Goal: Task Accomplishment & Management: Complete application form

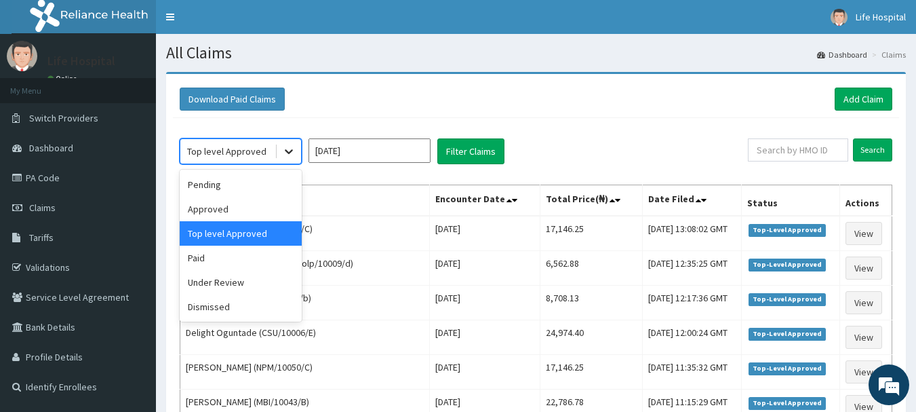
click at [287, 146] on icon at bounding box center [289, 151] width 14 height 14
click at [244, 200] on div "Approved" at bounding box center [241, 209] width 122 height 24
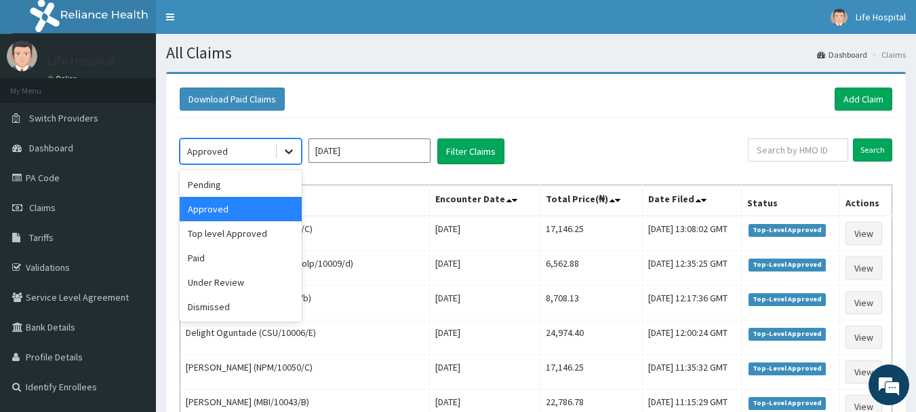
click at [294, 149] on icon at bounding box center [289, 151] width 14 height 14
click at [265, 182] on div "Pending" at bounding box center [241, 184] width 122 height 24
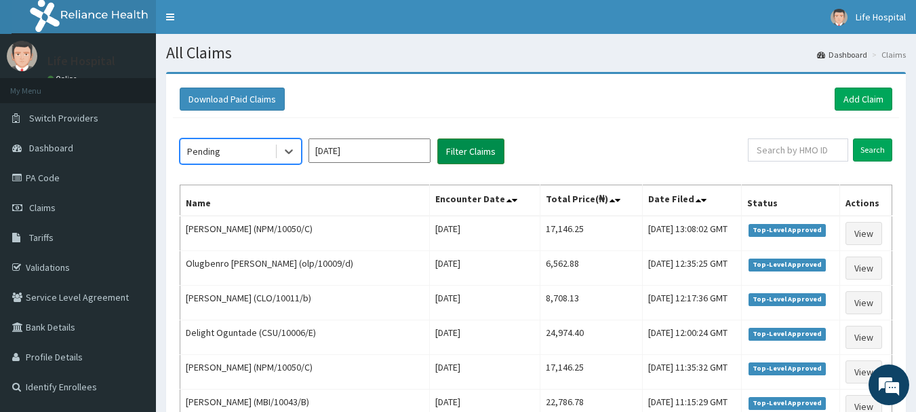
click at [467, 138] on button "Filter Claims" at bounding box center [471, 151] width 67 height 26
click at [468, 156] on button "Filter Claims" at bounding box center [471, 151] width 67 height 26
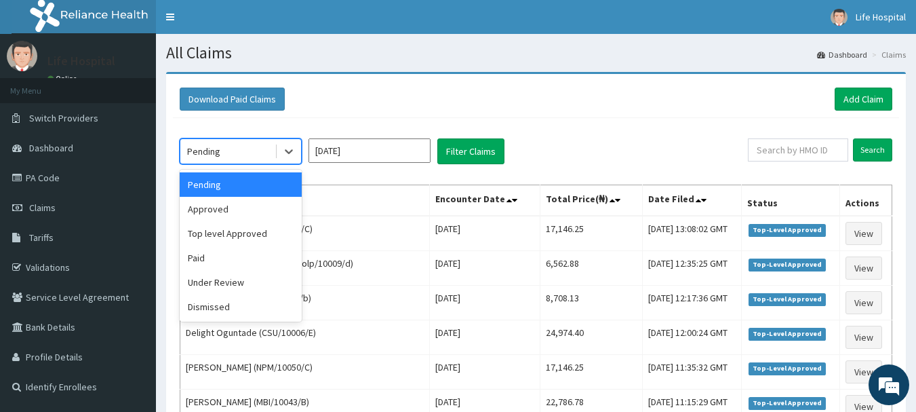
click at [250, 155] on div "Pending" at bounding box center [227, 151] width 94 height 22
click at [233, 214] on div "Approved" at bounding box center [241, 209] width 122 height 24
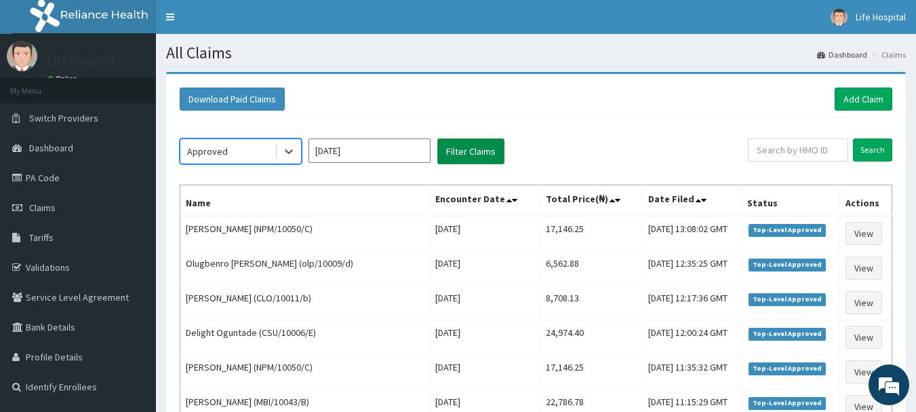
click at [482, 145] on button "Filter Claims" at bounding box center [471, 151] width 67 height 26
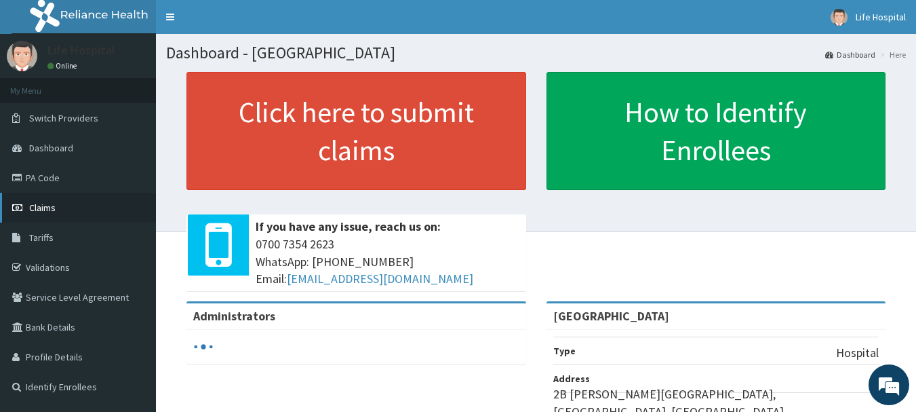
click at [62, 204] on link "Claims" at bounding box center [78, 208] width 156 height 30
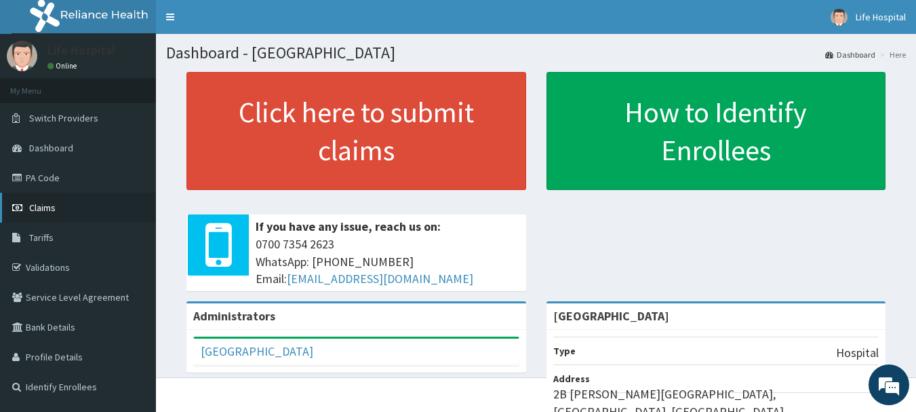
click at [73, 204] on link "Claims" at bounding box center [78, 208] width 156 height 30
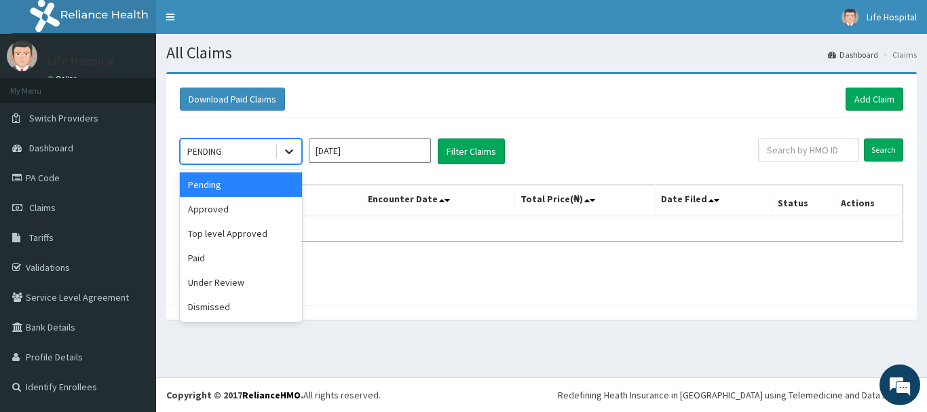
click at [288, 149] on icon at bounding box center [289, 151] width 14 height 14
click at [229, 211] on div "Approved" at bounding box center [241, 209] width 122 height 24
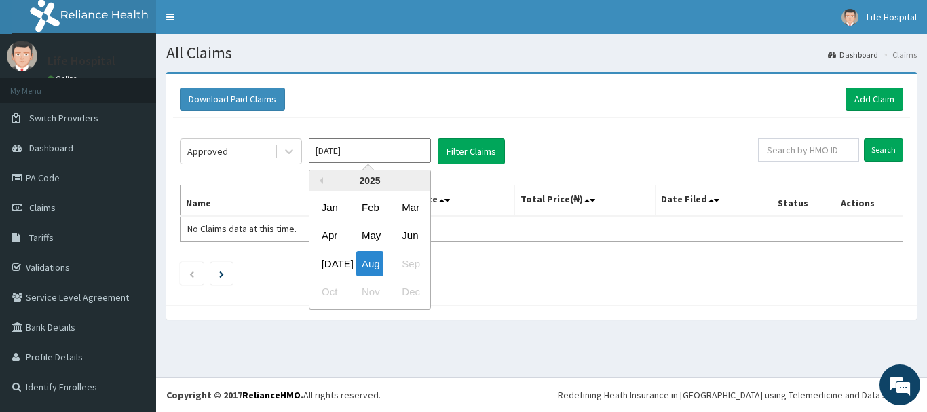
click at [381, 151] on input "Aug 2025" at bounding box center [370, 150] width 122 height 24
click at [325, 268] on div "[DATE]" at bounding box center [329, 263] width 27 height 25
type input "[DATE]"
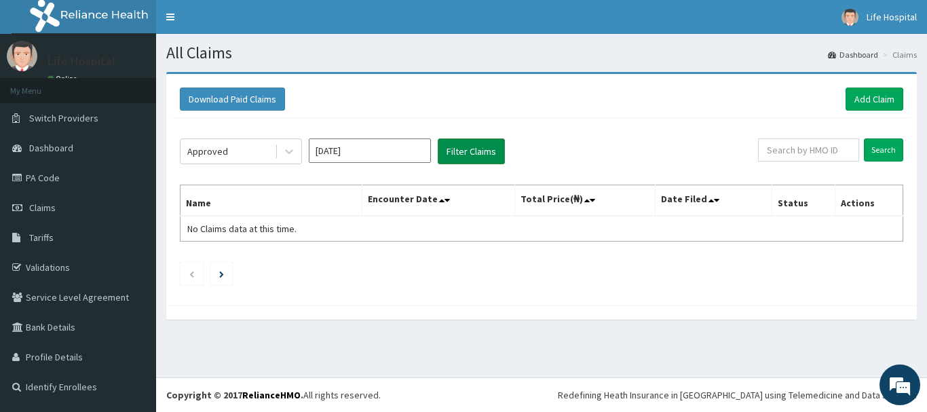
click at [465, 153] on button "Filter Claims" at bounding box center [471, 151] width 67 height 26
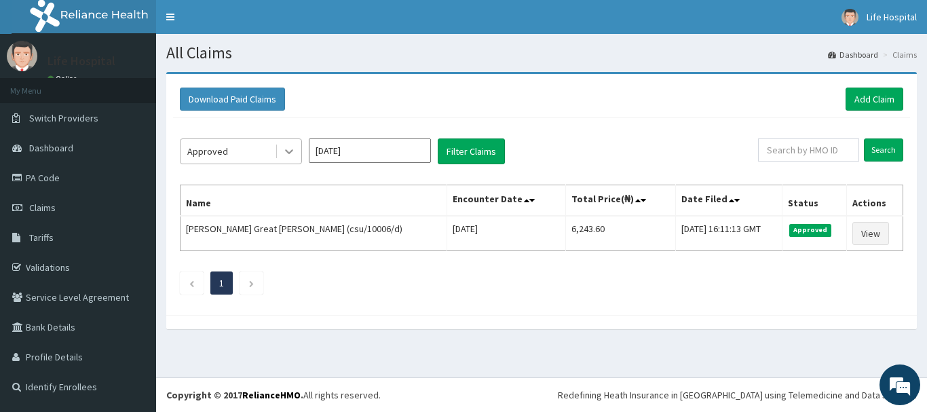
click at [289, 151] on icon at bounding box center [289, 151] width 14 height 14
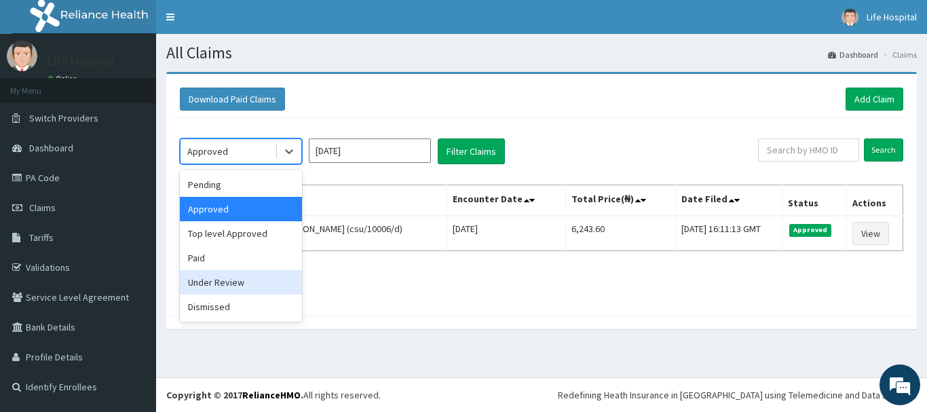
click at [242, 280] on div "Under Review" at bounding box center [241, 282] width 122 height 24
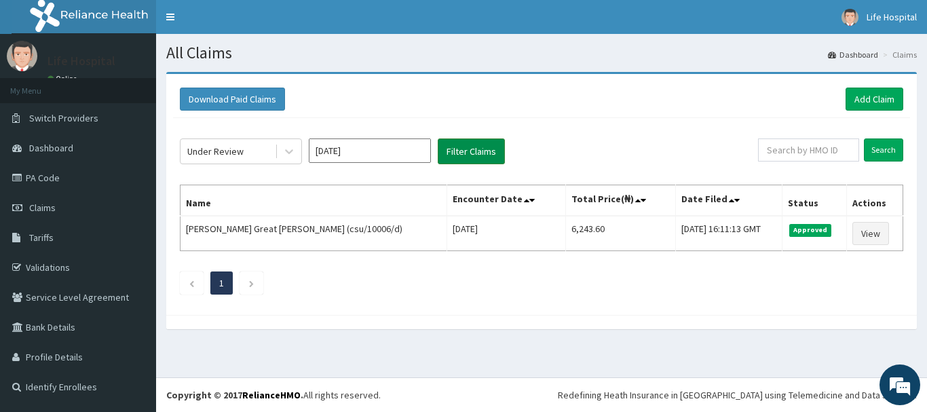
click at [458, 153] on button "Filter Claims" at bounding box center [471, 151] width 67 height 26
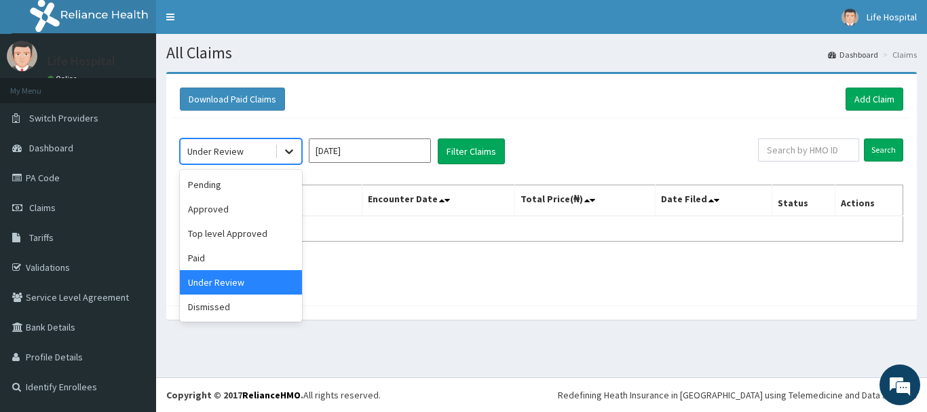
click at [291, 152] on icon at bounding box center [289, 152] width 8 height 5
click at [261, 227] on div "Top level Approved" at bounding box center [241, 233] width 122 height 24
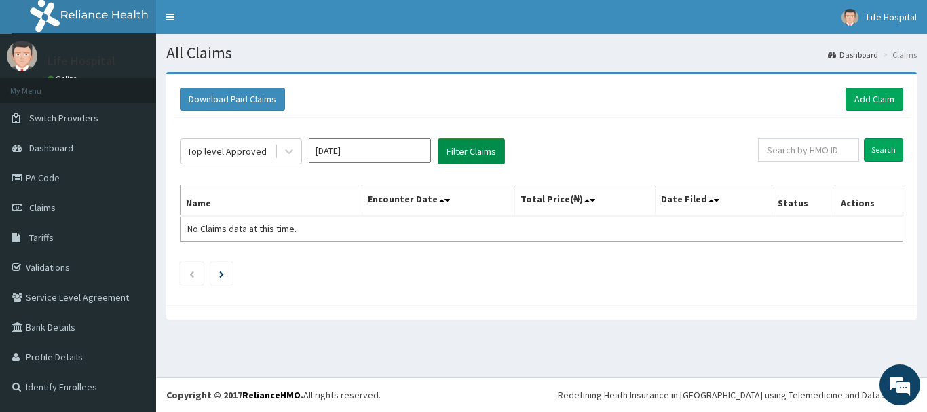
click at [467, 152] on button "Filter Claims" at bounding box center [471, 151] width 67 height 26
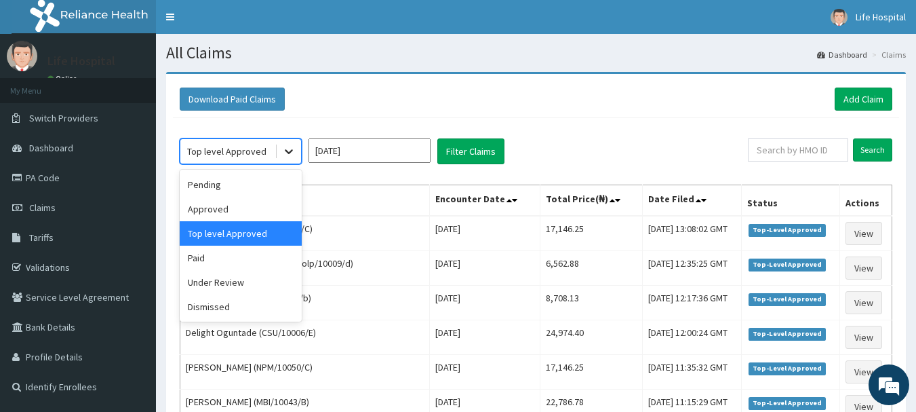
click at [286, 149] on icon at bounding box center [289, 151] width 14 height 14
click at [237, 257] on div "Paid" at bounding box center [241, 258] width 122 height 24
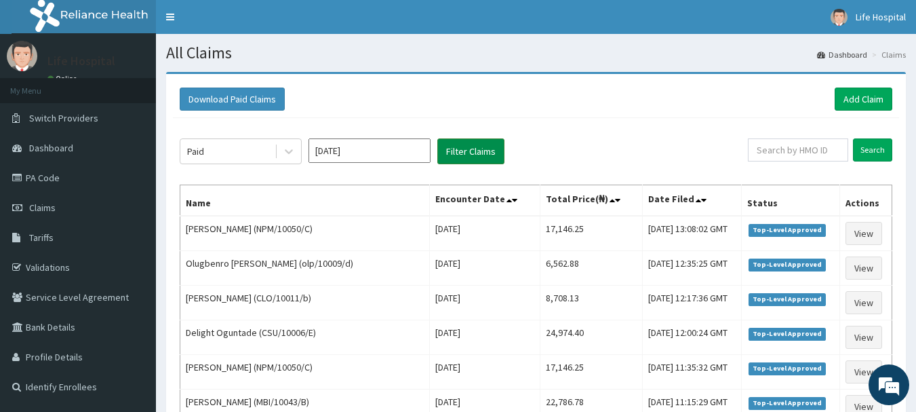
click at [476, 152] on button "Filter Claims" at bounding box center [471, 151] width 67 height 26
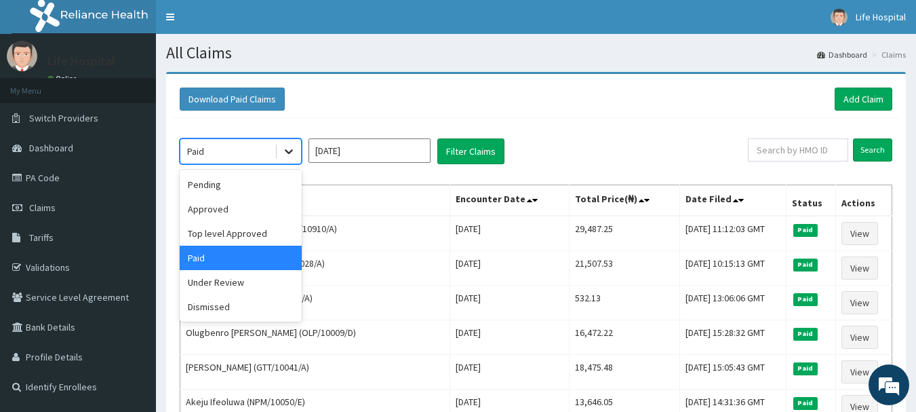
click at [288, 153] on icon at bounding box center [289, 152] width 8 height 5
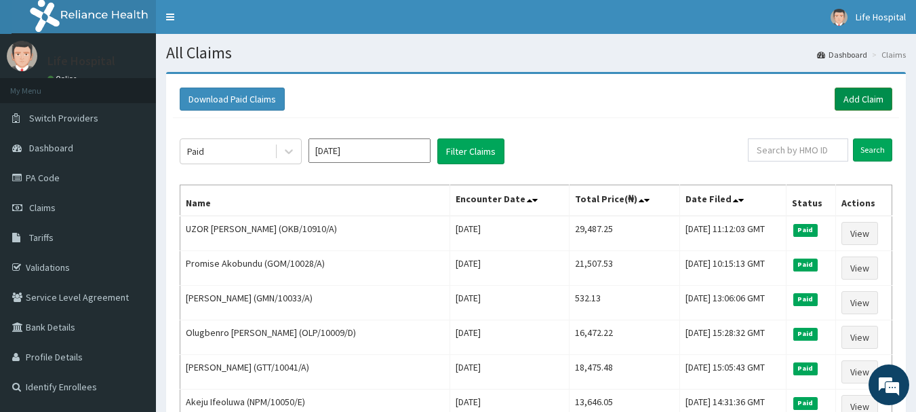
click at [872, 96] on link "Add Claim" at bounding box center [864, 99] width 58 height 23
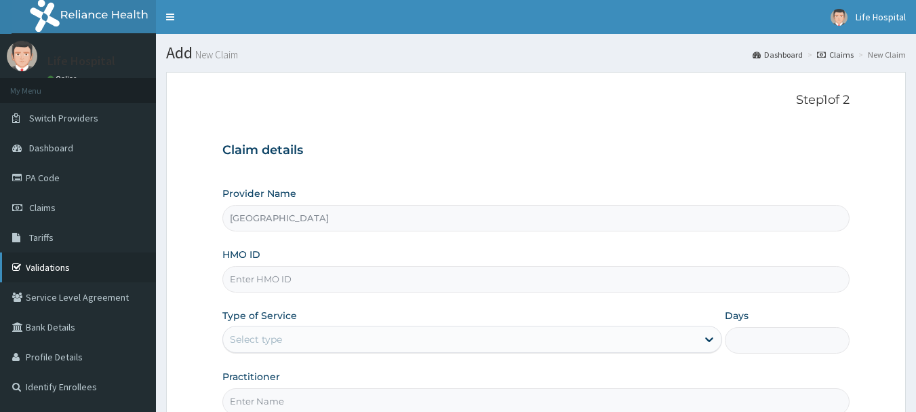
type input "Life Gate Hospital"
click at [38, 270] on link "Validations" at bounding box center [78, 267] width 156 height 30
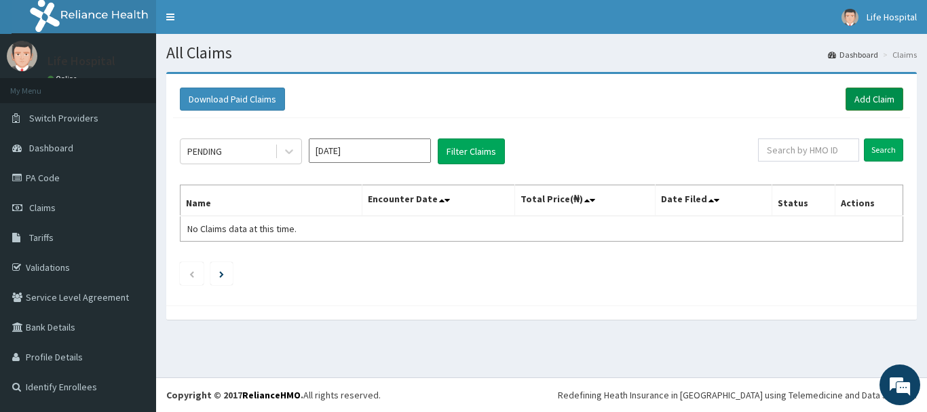
click at [875, 98] on link "Add Claim" at bounding box center [874, 99] width 58 height 23
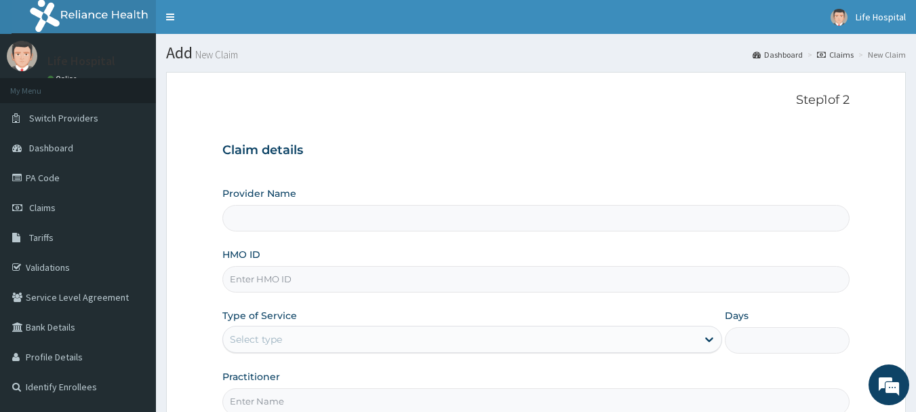
type input "Life Gate Hospital"
click at [341, 280] on input "HMO ID" at bounding box center [537, 279] width 628 height 26
type input "NPM/10050/B"
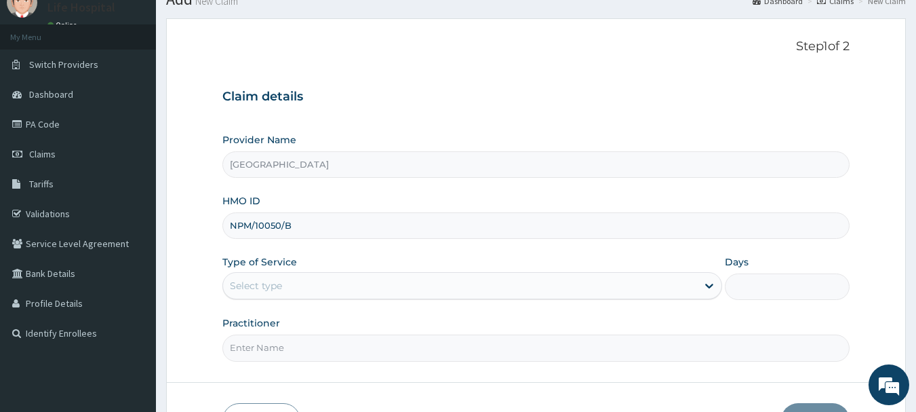
scroll to position [56, 0]
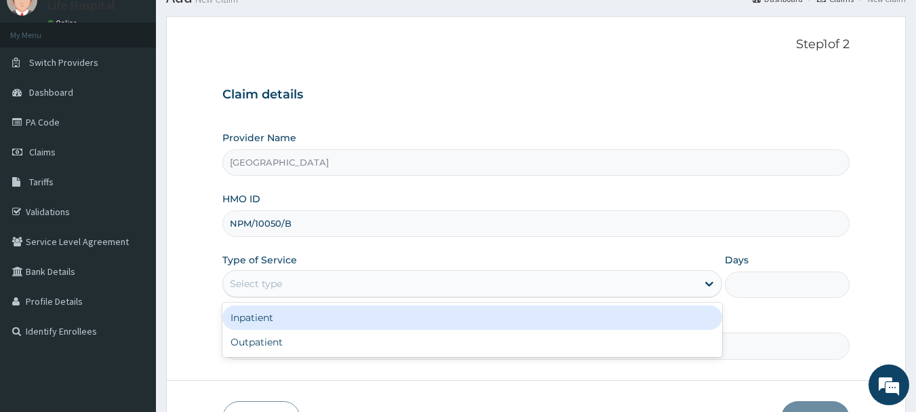
click at [596, 282] on div "Select type" at bounding box center [460, 284] width 474 height 22
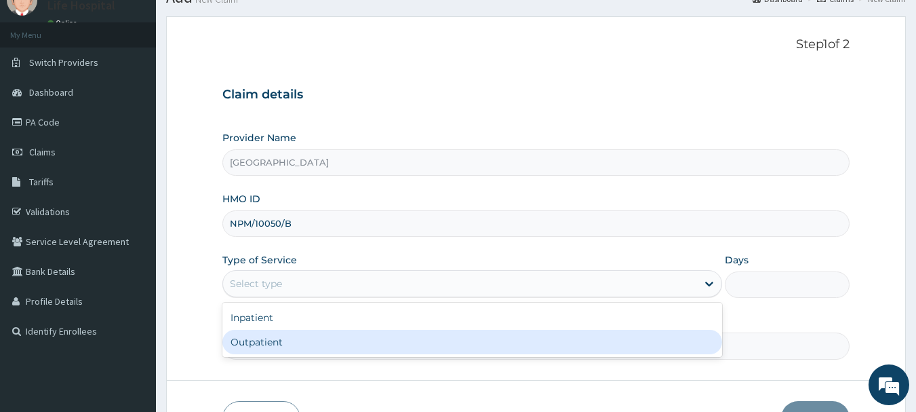
click at [583, 345] on div "Outpatient" at bounding box center [473, 342] width 500 height 24
type input "1"
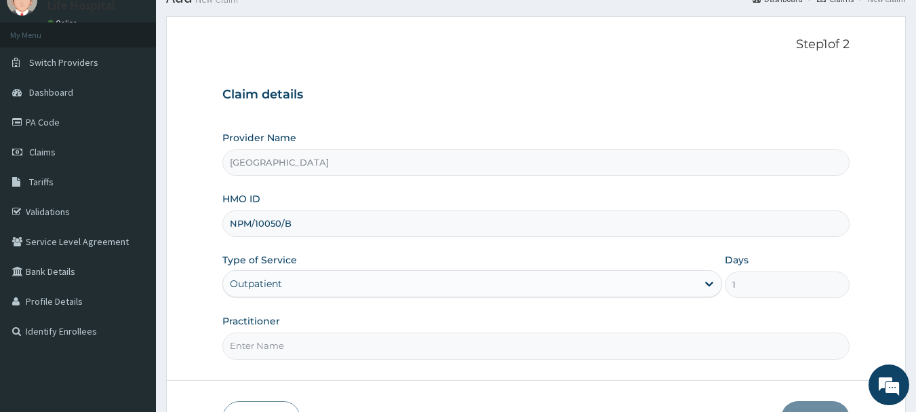
click at [537, 349] on input "Practitioner" at bounding box center [537, 345] width 628 height 26
click at [466, 351] on input "Practitioner" at bounding box center [537, 345] width 628 height 26
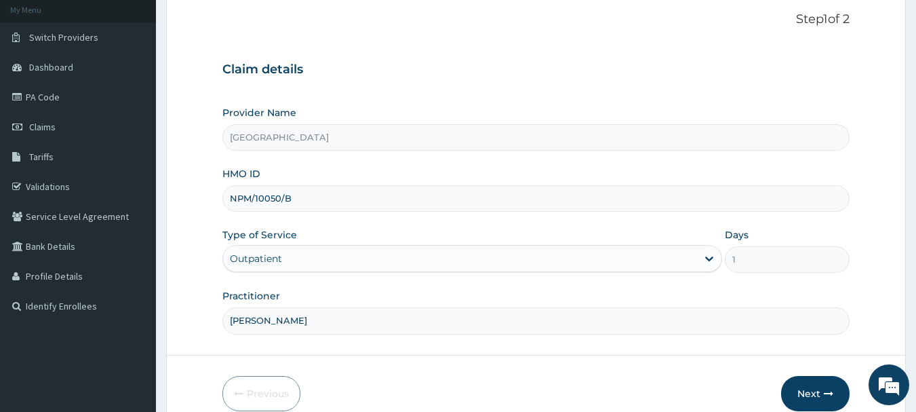
scroll to position [108, 0]
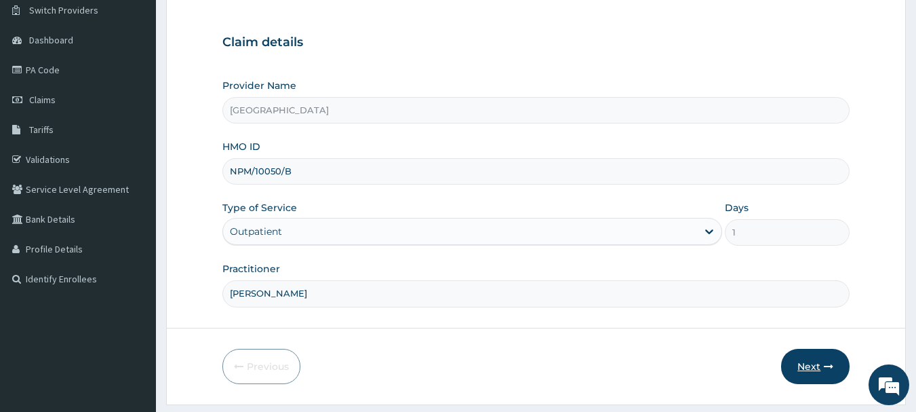
type input "Dr AKINADE"
click at [814, 369] on button "Next" at bounding box center [815, 366] width 69 height 35
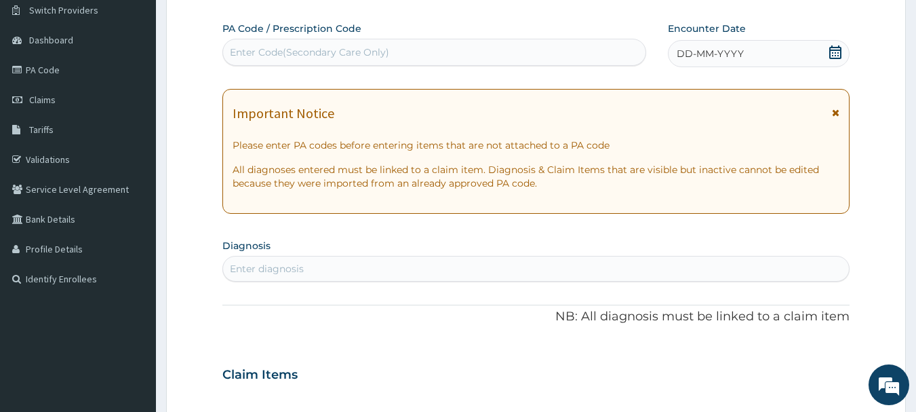
click at [743, 54] on span "DD-MM-YYYY" at bounding box center [710, 54] width 67 height 14
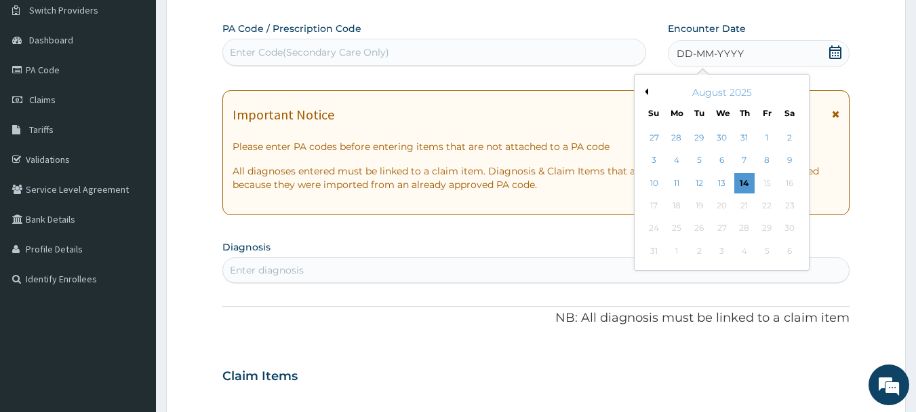
click at [645, 92] on button "Previous Month" at bounding box center [645, 91] width 7 height 7
click at [650, 229] on div "27" at bounding box center [654, 228] width 20 height 20
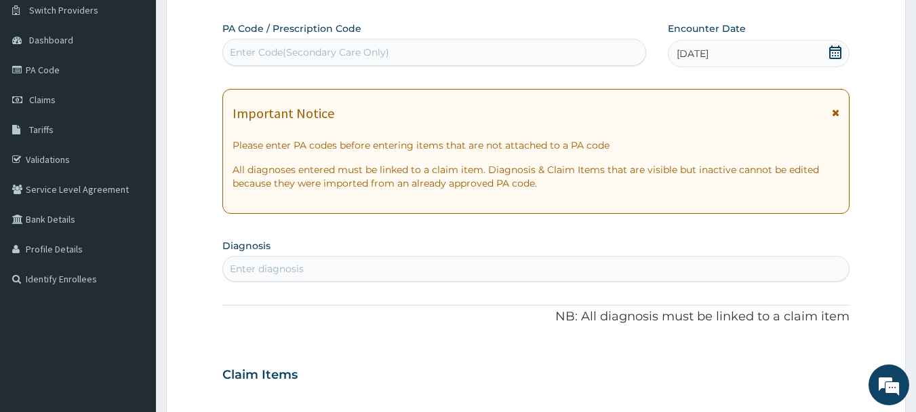
click at [653, 267] on div "Enter diagnosis" at bounding box center [536, 269] width 627 height 22
type input "MALA"
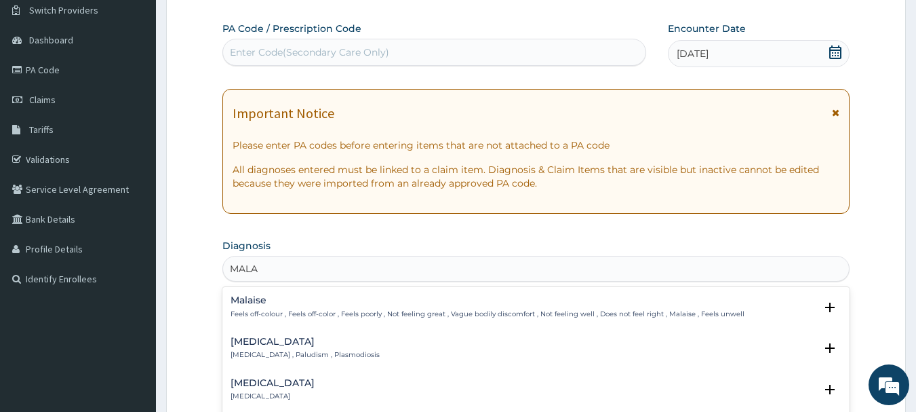
click at [250, 341] on h4 "Malaria" at bounding box center [305, 341] width 149 height 10
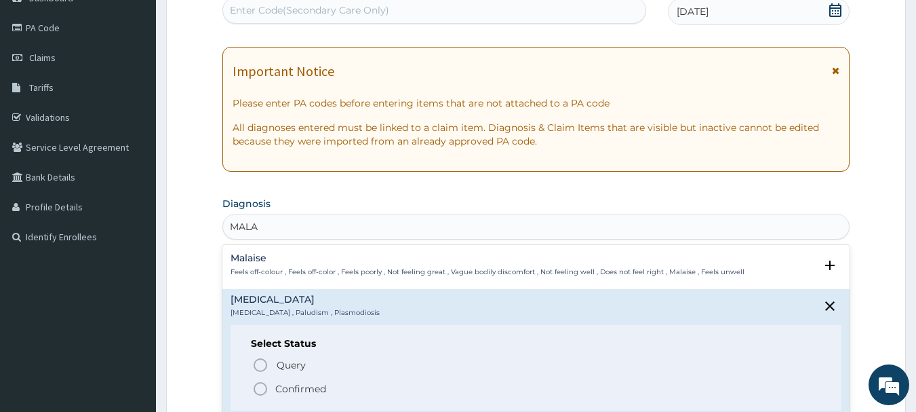
scroll to position [162, 0]
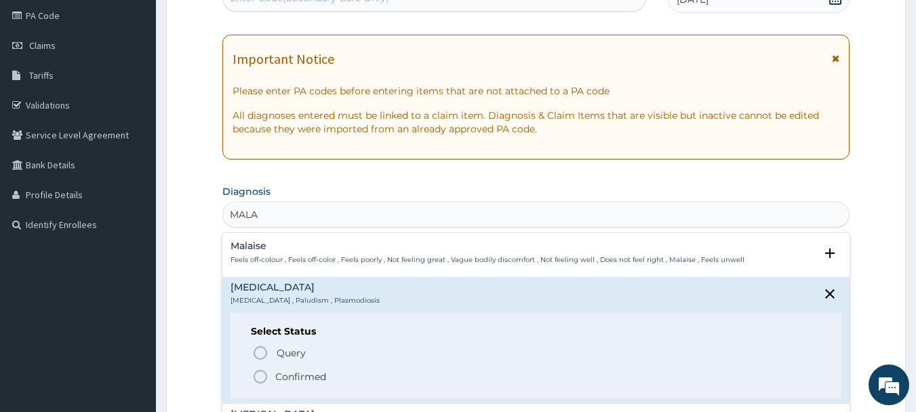
click at [261, 377] on icon "status option filled" at bounding box center [260, 376] width 16 height 16
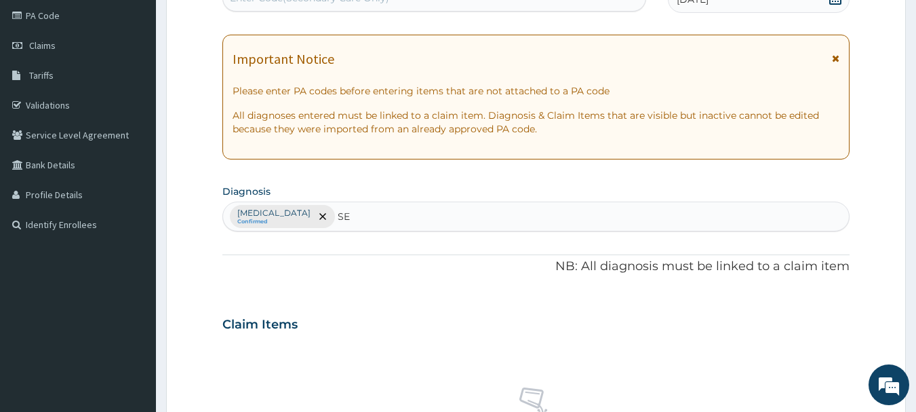
type input "SEP"
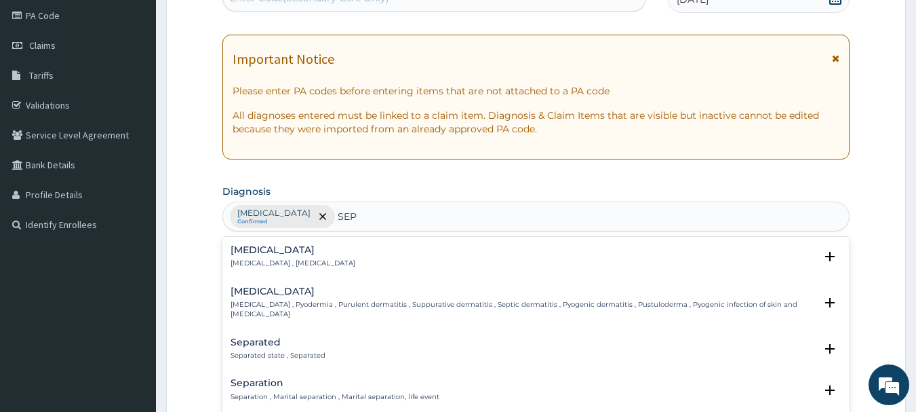
click at [244, 251] on h4 "Sepsis" at bounding box center [293, 250] width 125 height 10
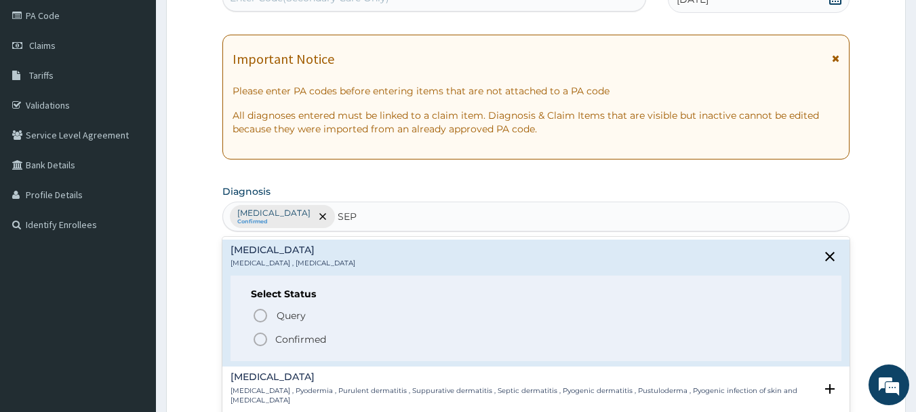
click at [258, 338] on icon "status option filled" at bounding box center [260, 339] width 16 height 16
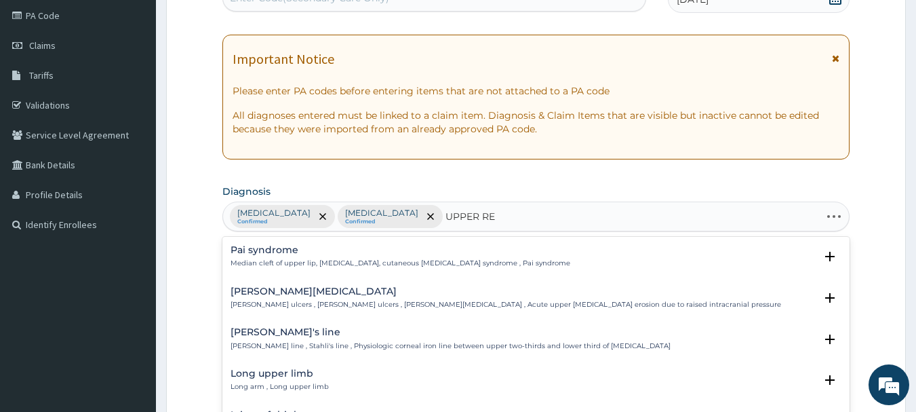
type input "UPPER RES"
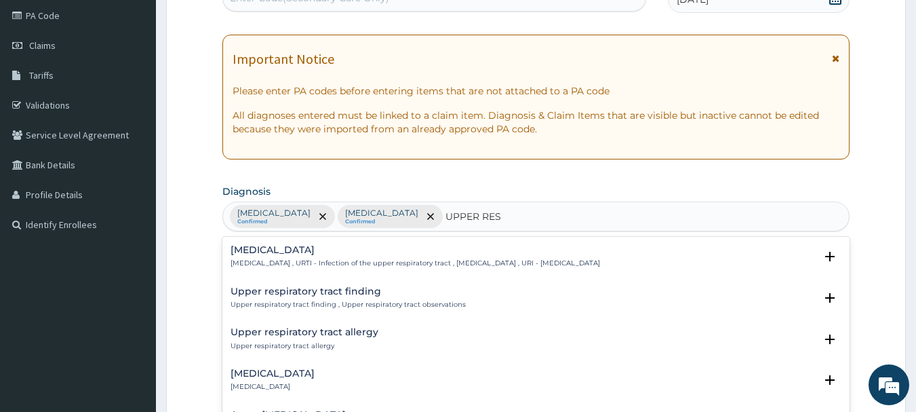
click at [296, 249] on h4 "Upper respiratory infection" at bounding box center [416, 250] width 370 height 10
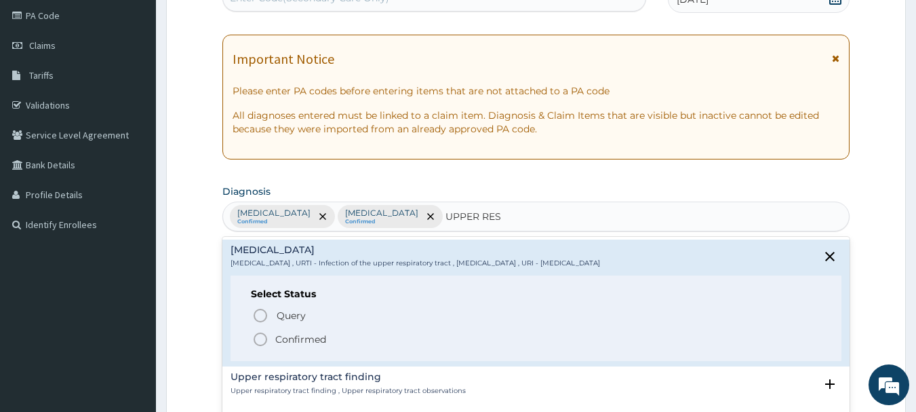
click at [262, 339] on icon "status option filled" at bounding box center [260, 339] width 16 height 16
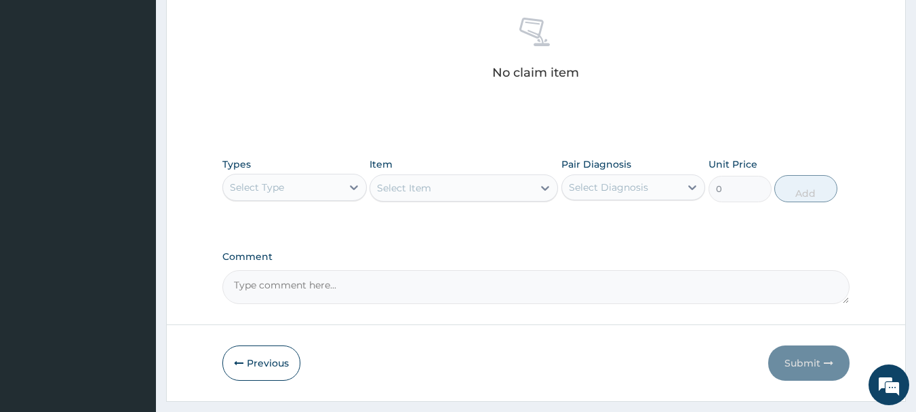
scroll to position [566, 0]
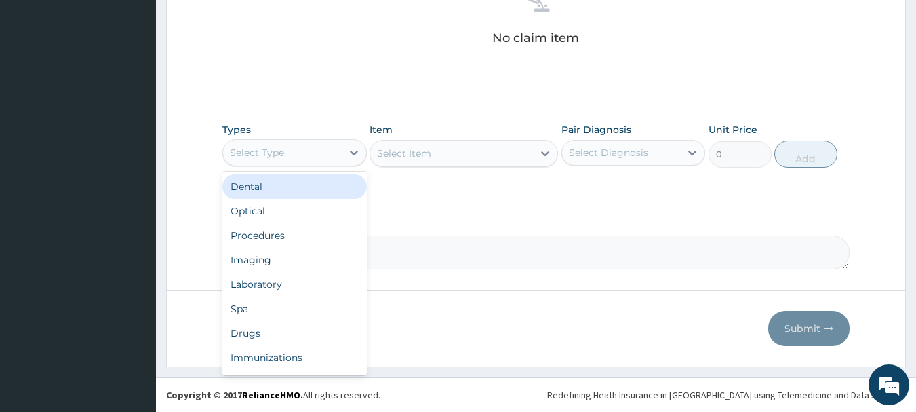
click at [309, 153] on div "Select Type" at bounding box center [282, 153] width 119 height 22
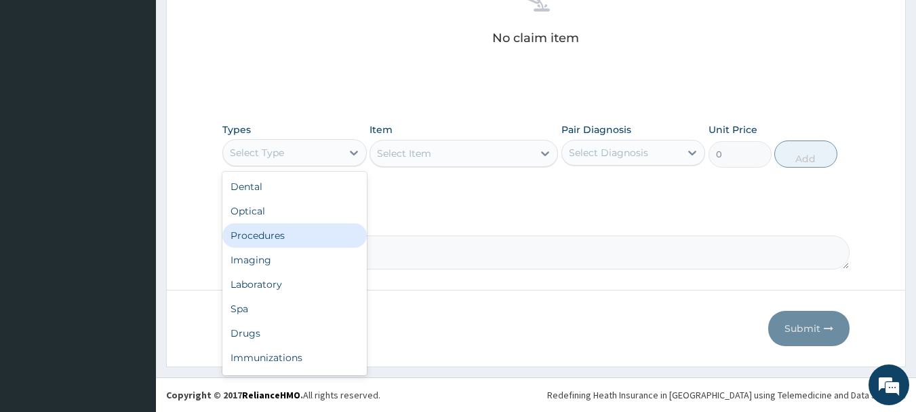
click at [298, 239] on div "Procedures" at bounding box center [295, 235] width 144 height 24
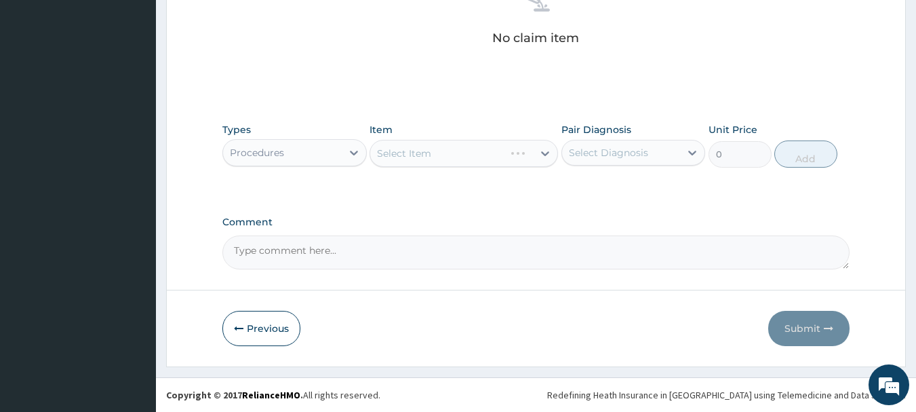
click at [432, 156] on div "Select Item" at bounding box center [464, 153] width 189 height 27
click at [436, 150] on div "Select Item" at bounding box center [464, 153] width 189 height 27
click at [414, 152] on div "Select Item" at bounding box center [464, 153] width 189 height 27
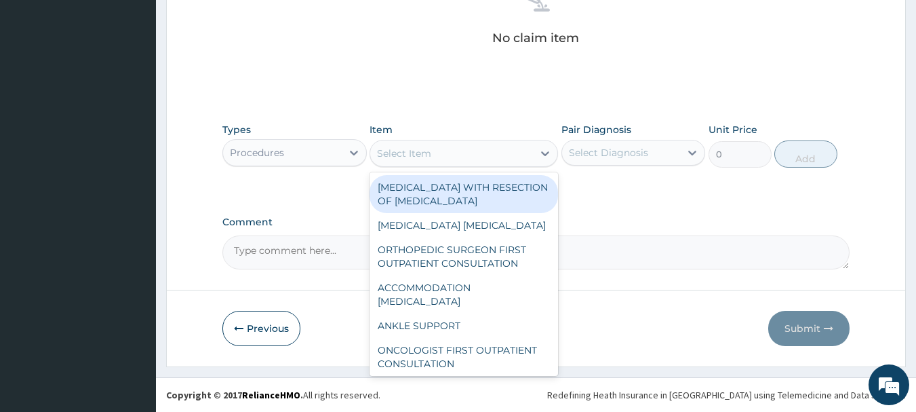
click at [455, 148] on div "Select Item" at bounding box center [451, 153] width 163 height 22
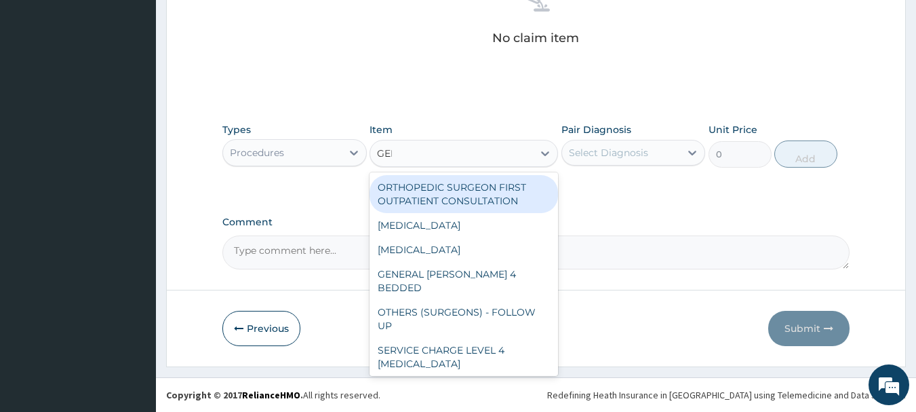
type input "GENE"
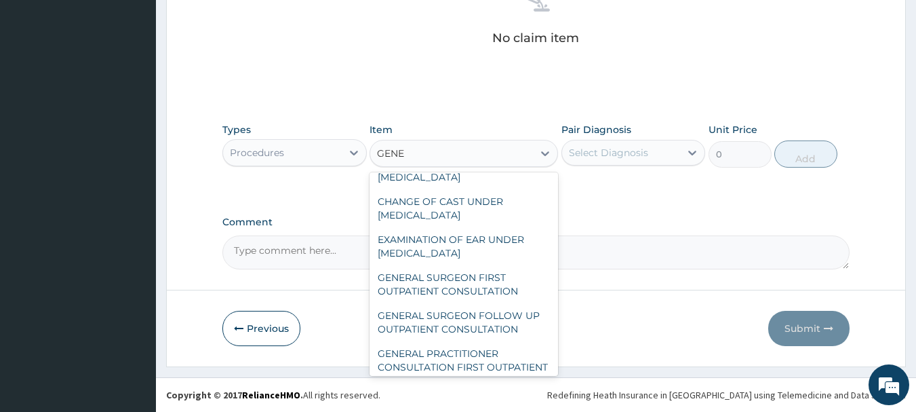
scroll to position [109, 0]
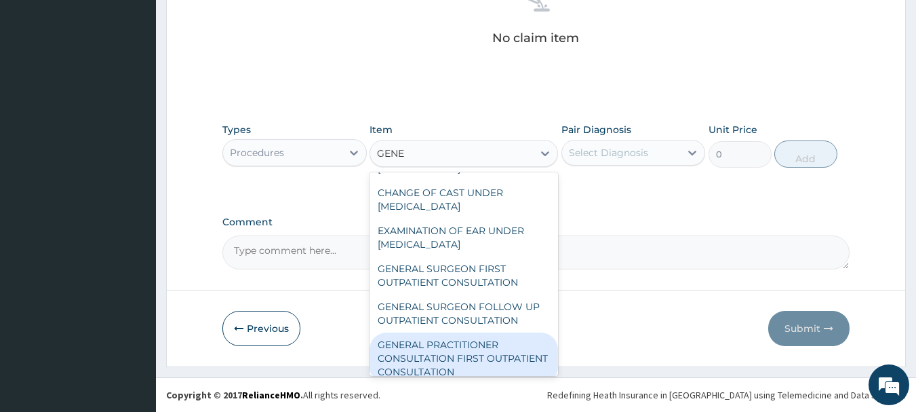
click at [465, 353] on div "GENERAL PRACTITIONER CONSULTATION FIRST OUTPATIENT CONSULTATION" at bounding box center [464, 358] width 189 height 52
type input "3547.5"
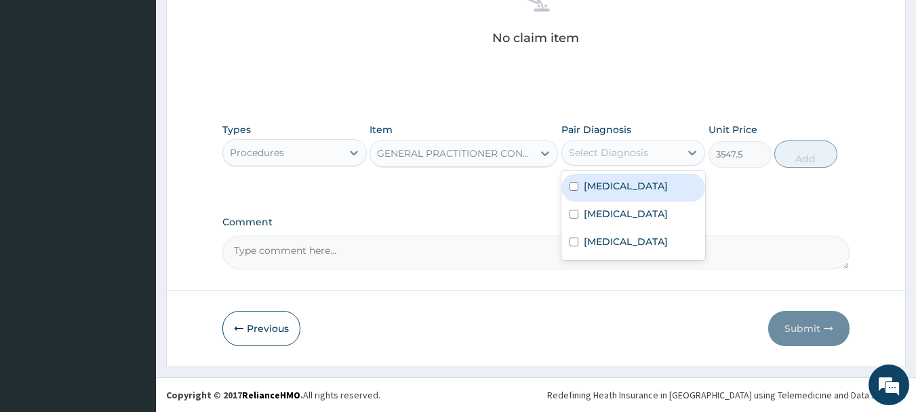
click at [651, 155] on div "Select Diagnosis" at bounding box center [621, 153] width 119 height 22
click at [632, 188] on div "Malaria" at bounding box center [634, 188] width 144 height 28
checkbox input "true"
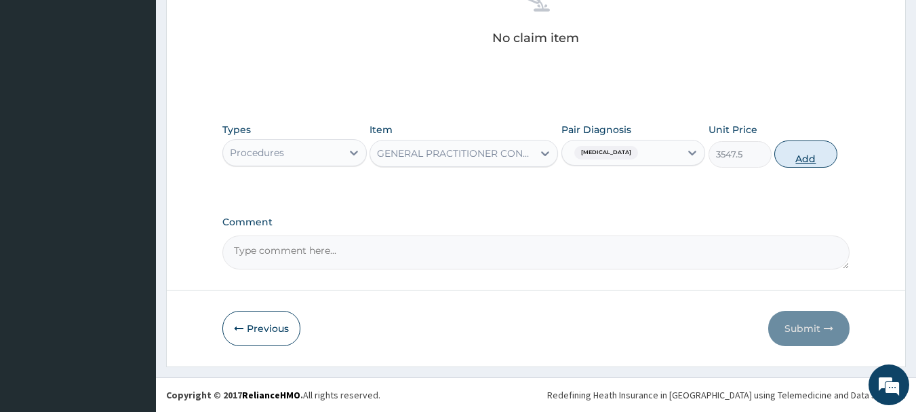
click at [798, 157] on button "Add" at bounding box center [806, 153] width 63 height 27
type input "0"
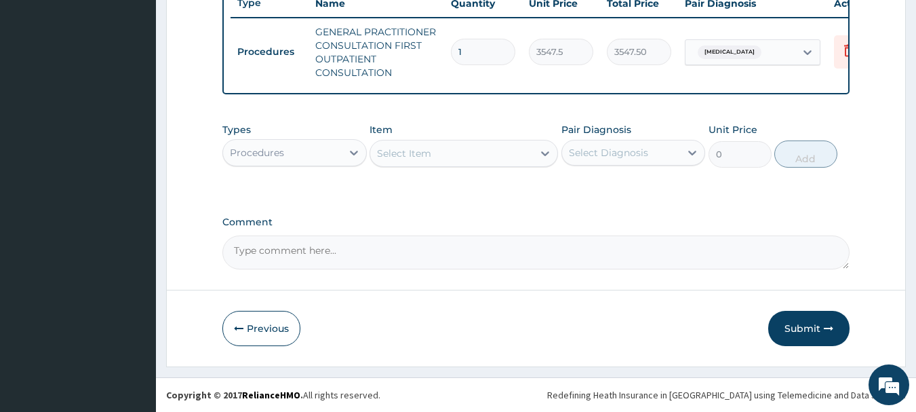
scroll to position [533, 0]
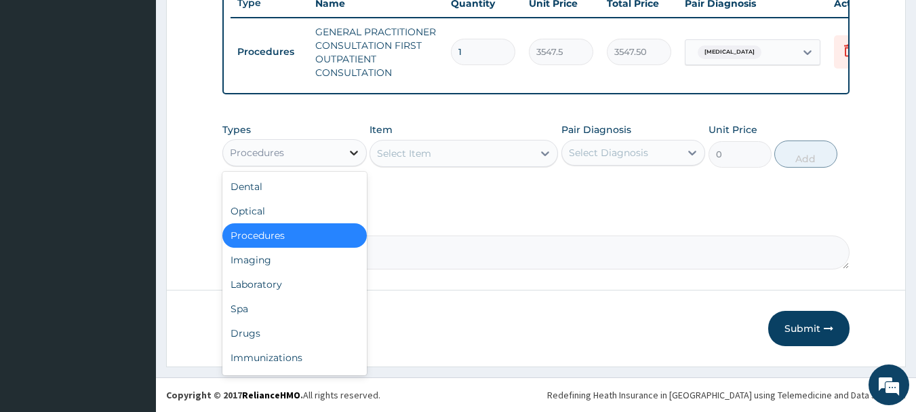
click at [350, 149] on icon at bounding box center [354, 153] width 14 height 14
click at [297, 284] on div "Laboratory" at bounding box center [295, 284] width 144 height 24
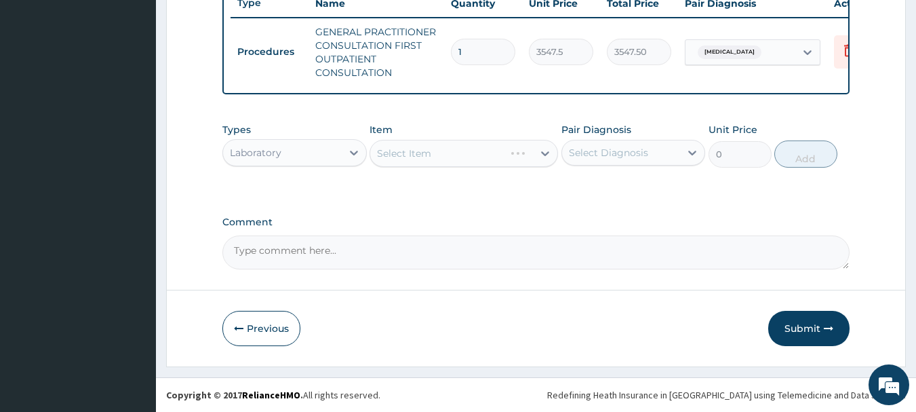
click at [455, 153] on div "Select Item" at bounding box center [464, 153] width 189 height 27
click at [454, 144] on div "Select Item" at bounding box center [464, 153] width 189 height 27
click at [446, 151] on div "Select Item" at bounding box center [464, 153] width 189 height 27
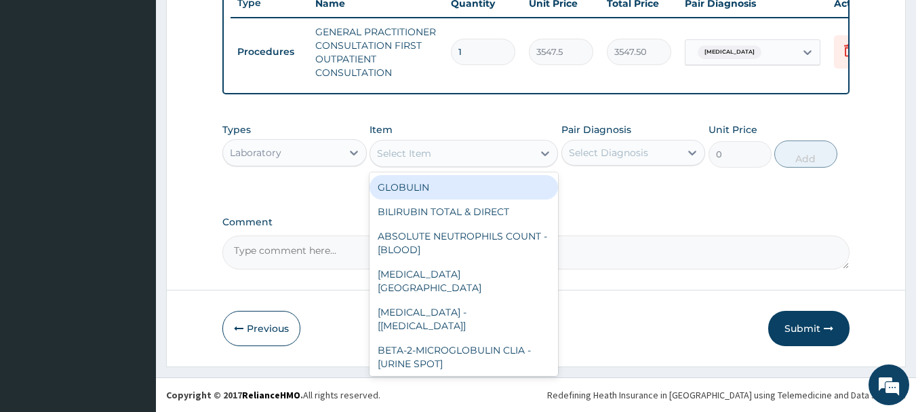
click at [408, 157] on div "Select Item" at bounding box center [404, 154] width 54 height 14
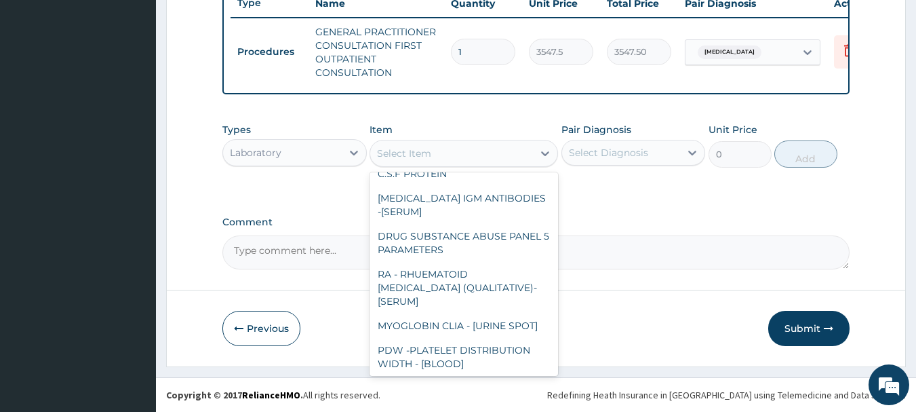
scroll to position [380, 0]
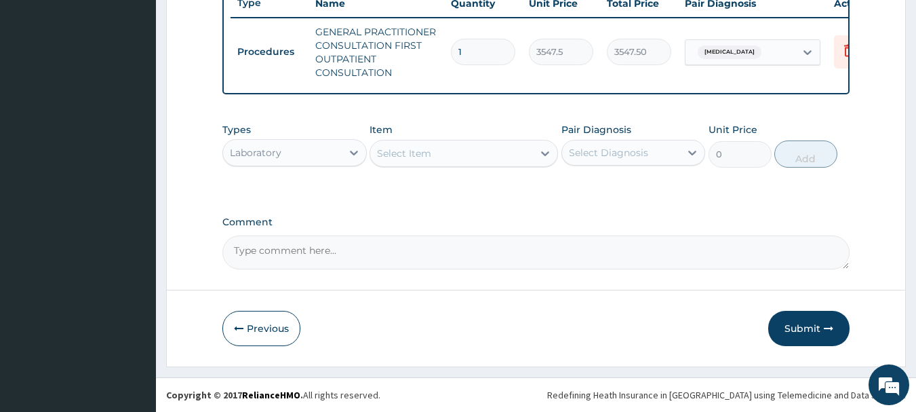
click at [438, 151] on div "Select Item" at bounding box center [451, 153] width 163 height 22
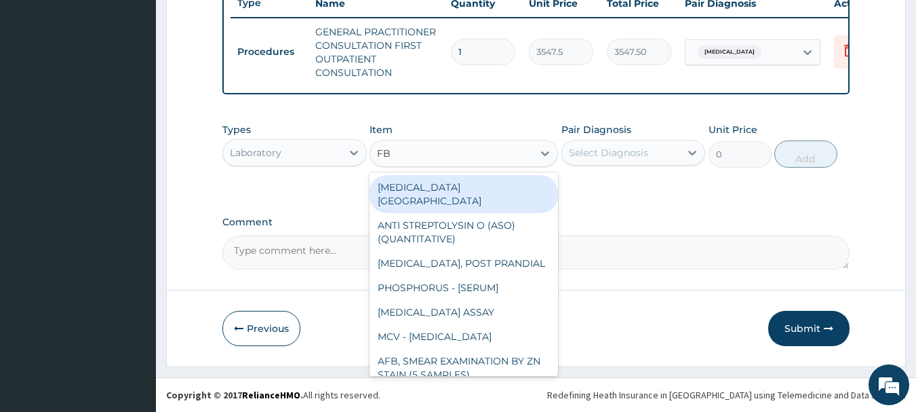
type input "FBC"
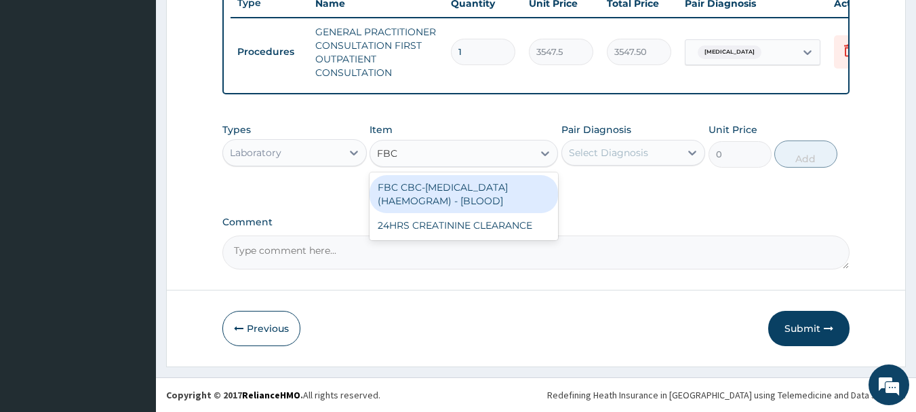
click at [446, 198] on div "FBC CBC-COMPLETE BLOOD COUNT (HAEMOGRAM) - [BLOOD]" at bounding box center [464, 194] width 189 height 38
type input "4300"
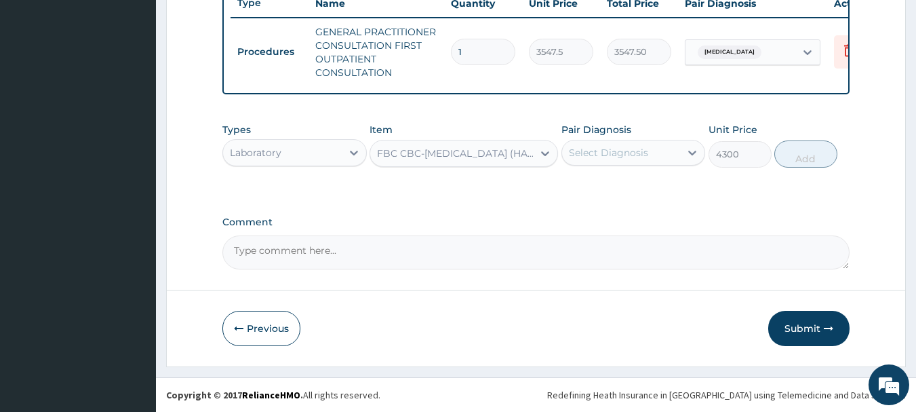
click at [625, 152] on div "Select Diagnosis" at bounding box center [608, 153] width 79 height 14
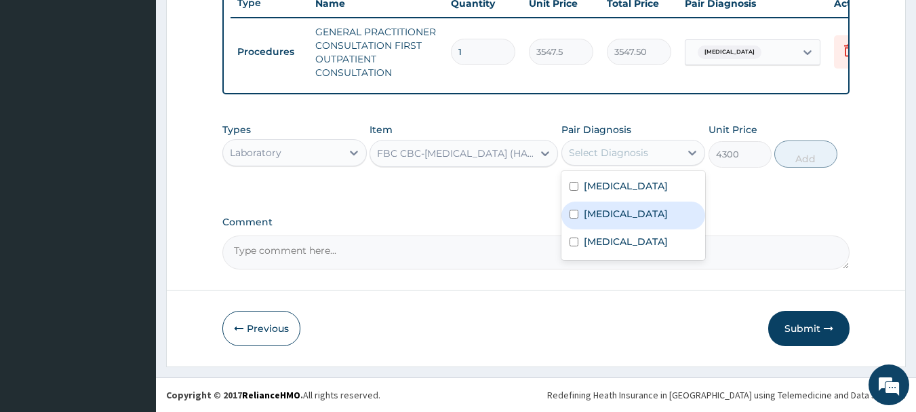
click at [621, 210] on div "Sepsis" at bounding box center [634, 215] width 144 height 28
checkbox input "true"
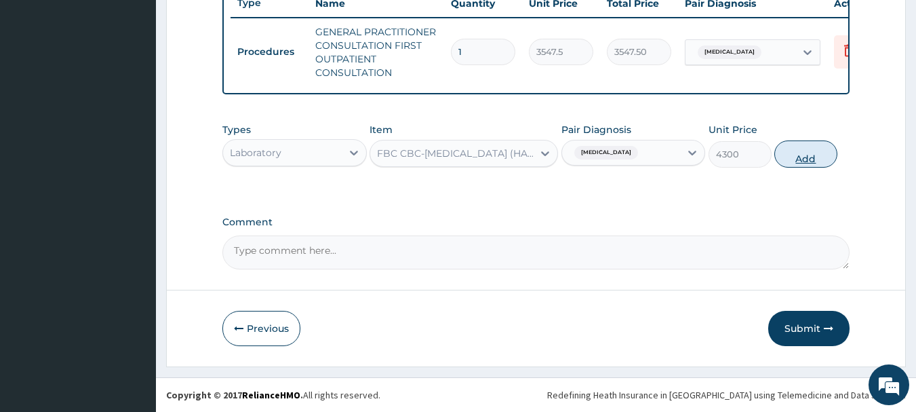
click at [798, 157] on button "Add" at bounding box center [806, 153] width 63 height 27
type input "0"
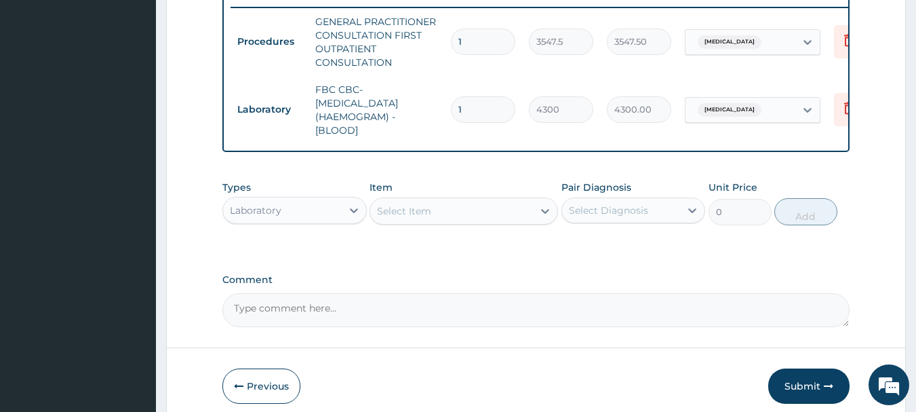
click at [410, 218] on div "Select Item" at bounding box center [404, 211] width 54 height 14
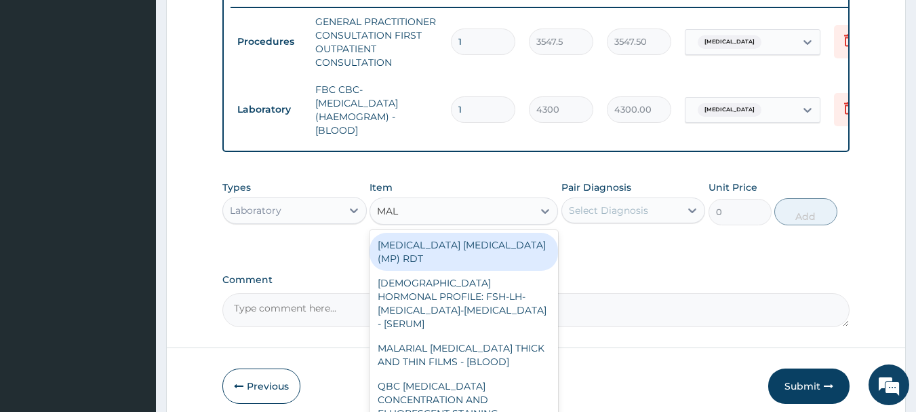
type input "MALA"
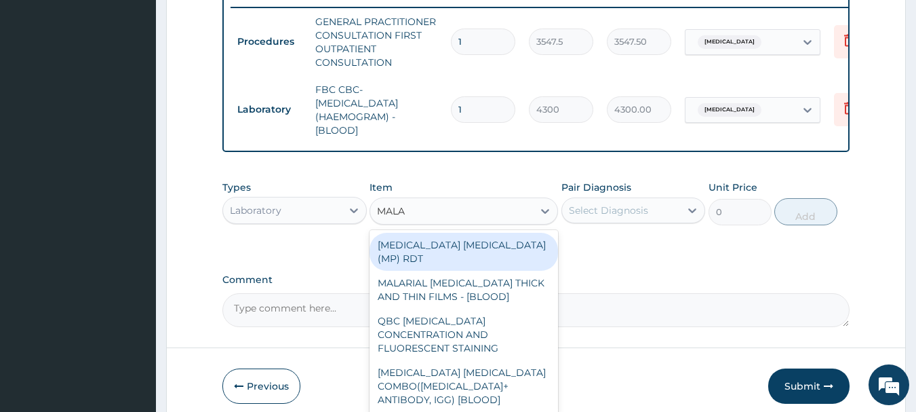
click at [410, 255] on div "MALARIA PARASITE (MP) RDT" at bounding box center [464, 252] width 189 height 38
type input "1612.5"
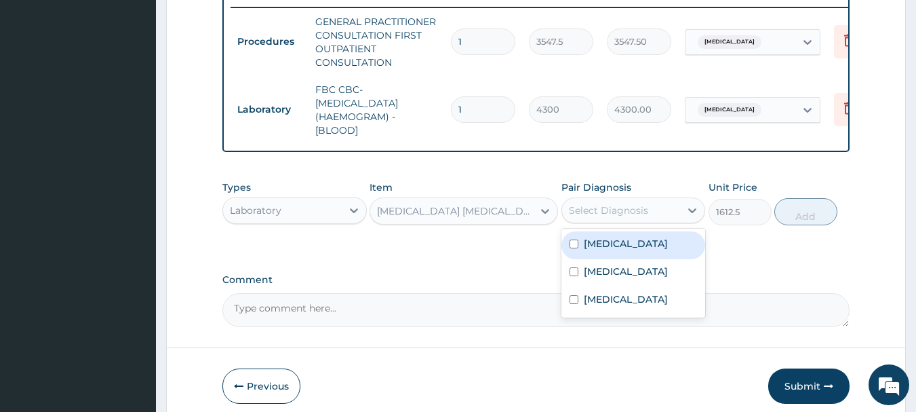
click at [611, 217] on div "Select Diagnosis" at bounding box center [608, 211] width 79 height 14
click at [621, 254] on div "Malaria" at bounding box center [634, 245] width 144 height 28
checkbox input "true"
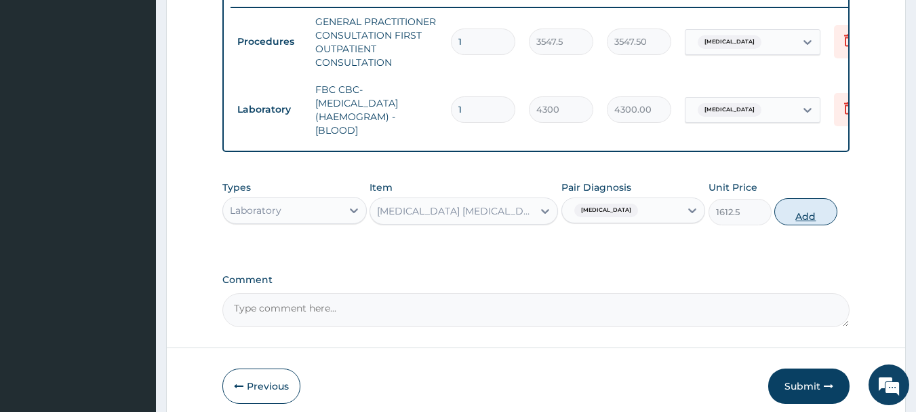
click at [802, 223] on button "Add" at bounding box center [806, 211] width 63 height 27
type input "0"
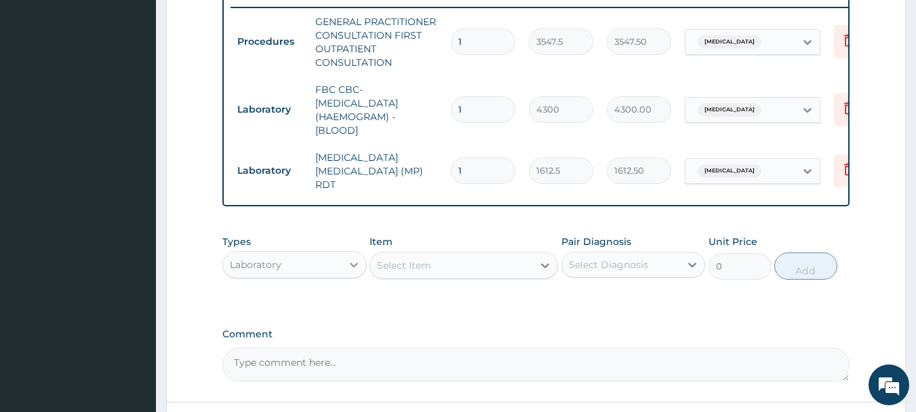
click at [351, 267] on icon at bounding box center [354, 265] width 8 height 5
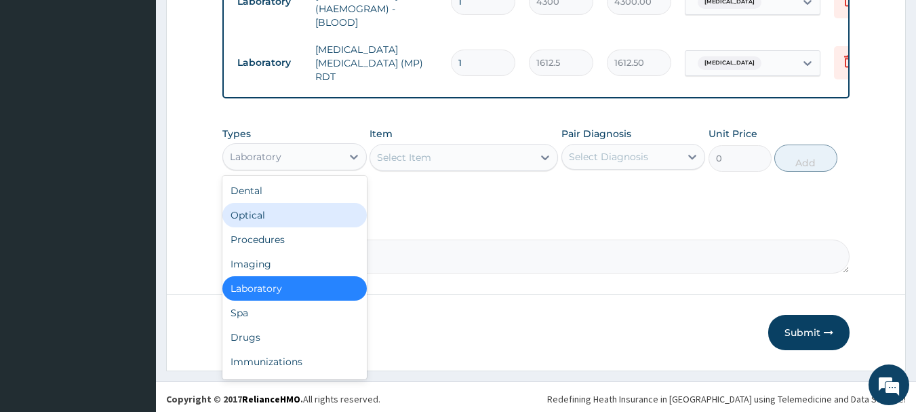
scroll to position [646, 0]
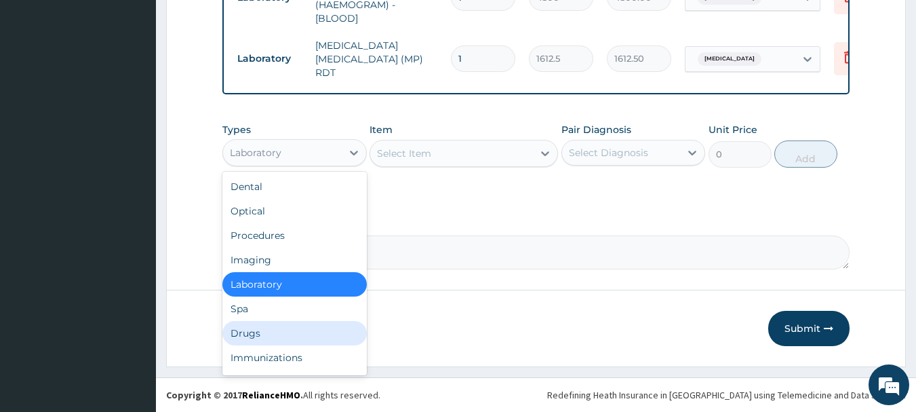
click at [281, 332] on div "Drugs" at bounding box center [295, 333] width 144 height 24
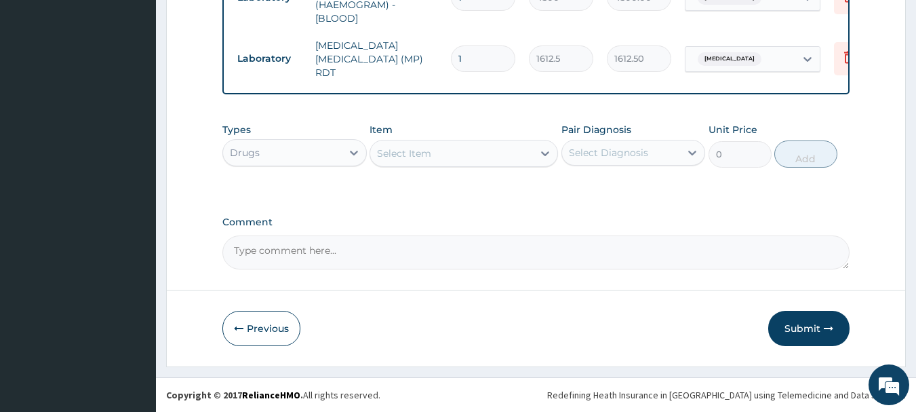
click at [449, 145] on div "Select Item" at bounding box center [451, 153] width 163 height 22
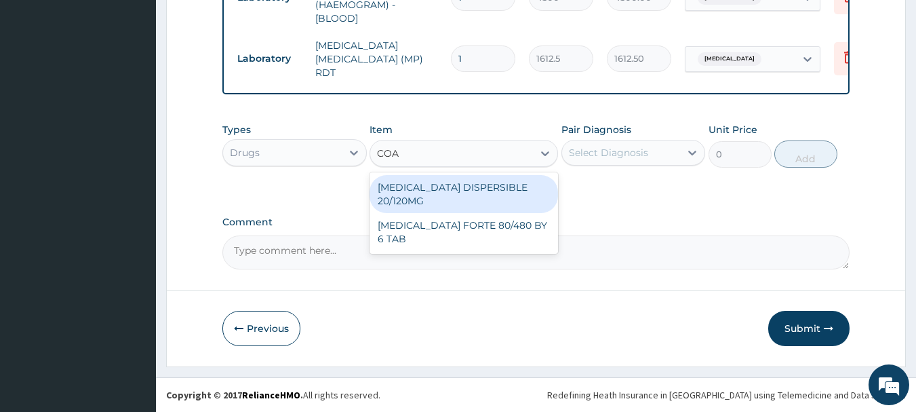
type input "COAR"
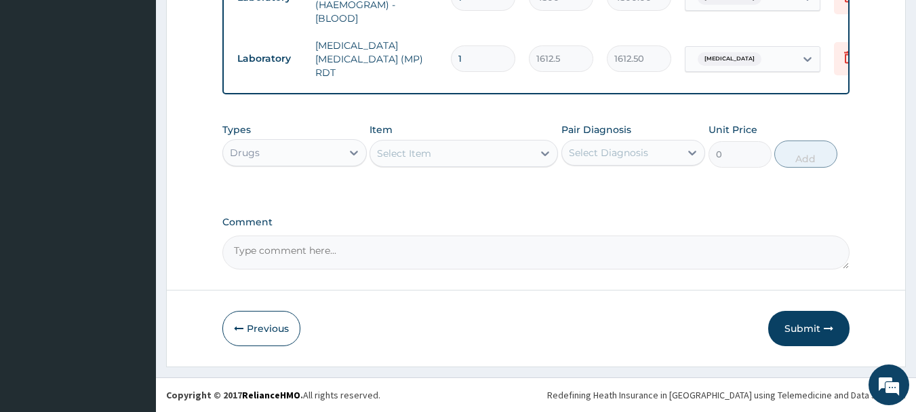
click at [439, 159] on div "Select Item" at bounding box center [451, 153] width 163 height 22
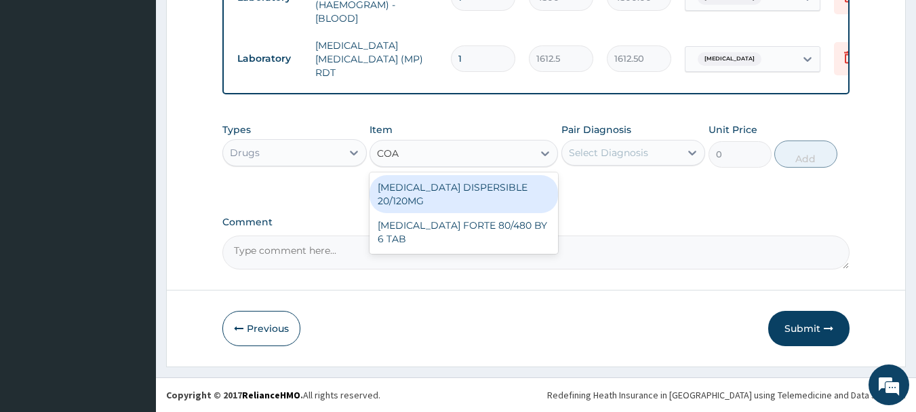
type input "COAR"
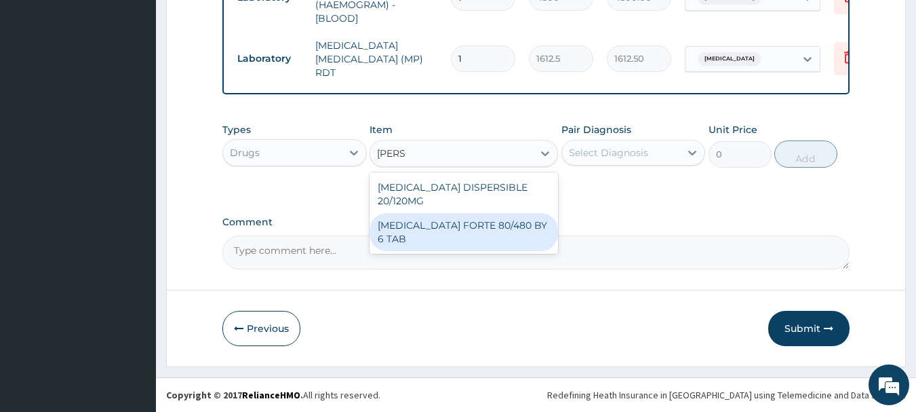
click at [450, 220] on div "COARTEM FORTE 80/480 BY 6 TAB" at bounding box center [464, 232] width 189 height 38
type input "449.3500061035156"
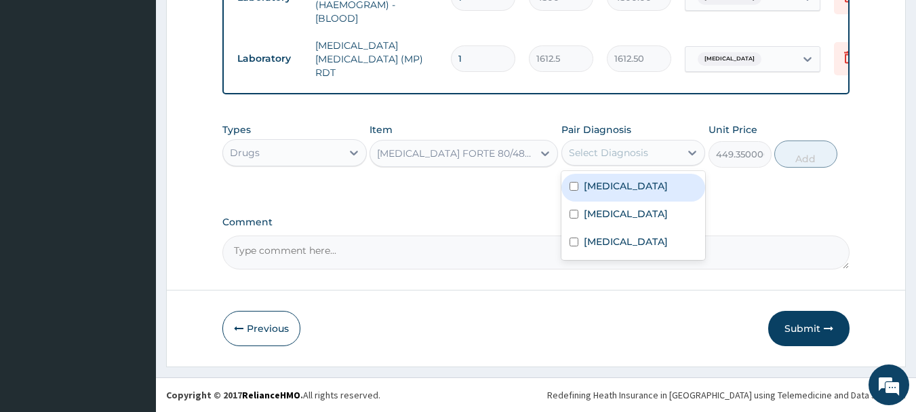
click at [622, 150] on div "Select Diagnosis" at bounding box center [608, 153] width 79 height 14
click at [613, 188] on label "Malaria" at bounding box center [626, 186] width 84 height 14
checkbox input "true"
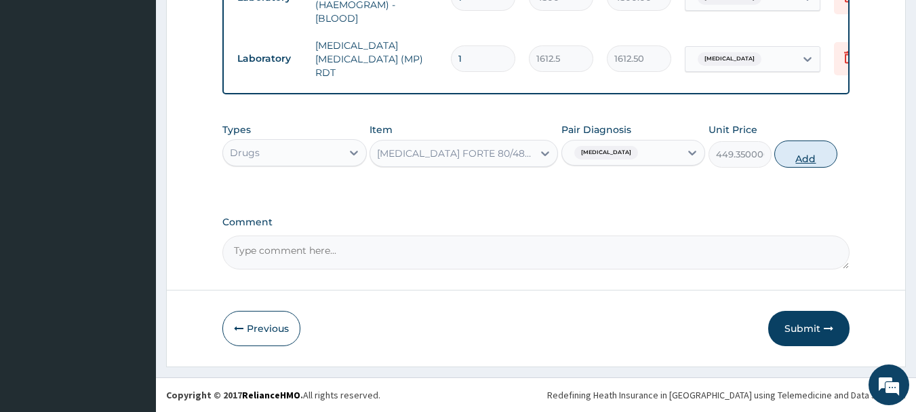
click at [805, 159] on button "Add" at bounding box center [806, 153] width 63 height 27
type input "0"
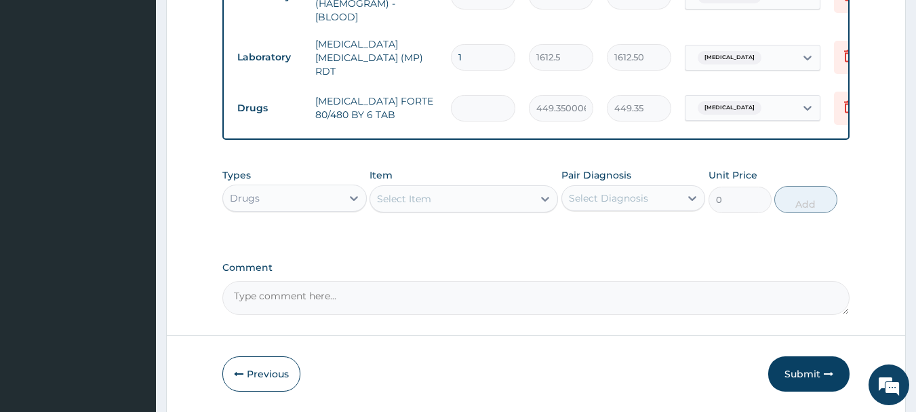
type input "0.00"
type input "6"
type input "2696.10"
type input "6"
click at [508, 206] on div "Select Item" at bounding box center [451, 199] width 163 height 22
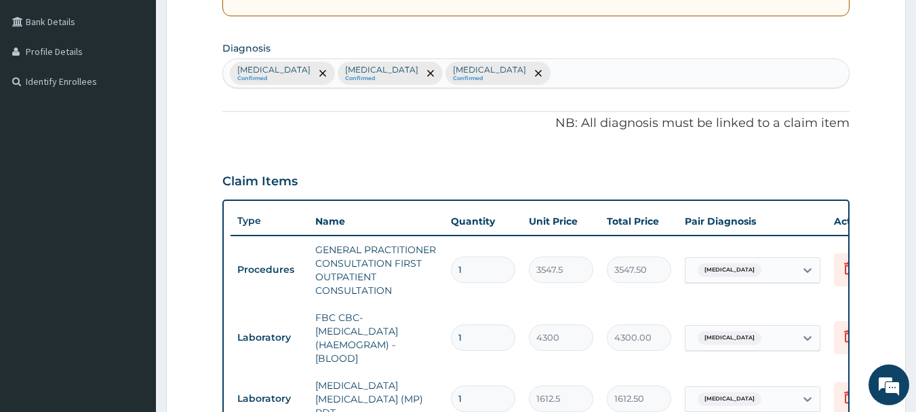
scroll to position [301, 0]
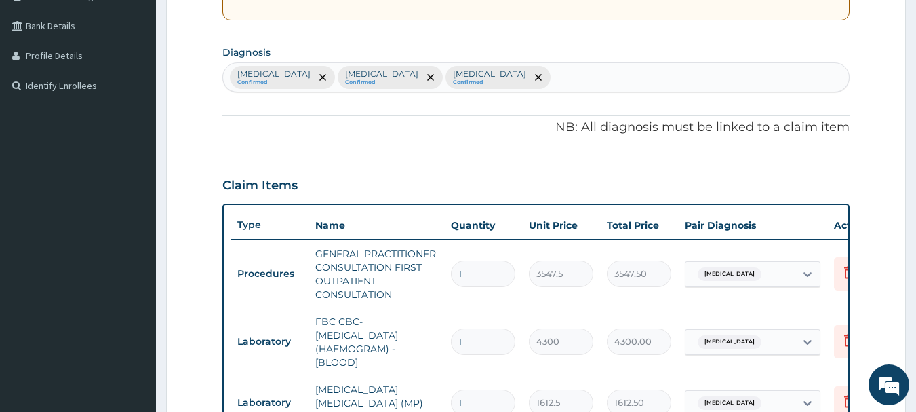
type input "DI"
click at [510, 74] on div "Malaria Confirmed Sepsis Confirmed Upper respiratory infection Confirmed" at bounding box center [536, 77] width 627 height 28
type input "MYA"
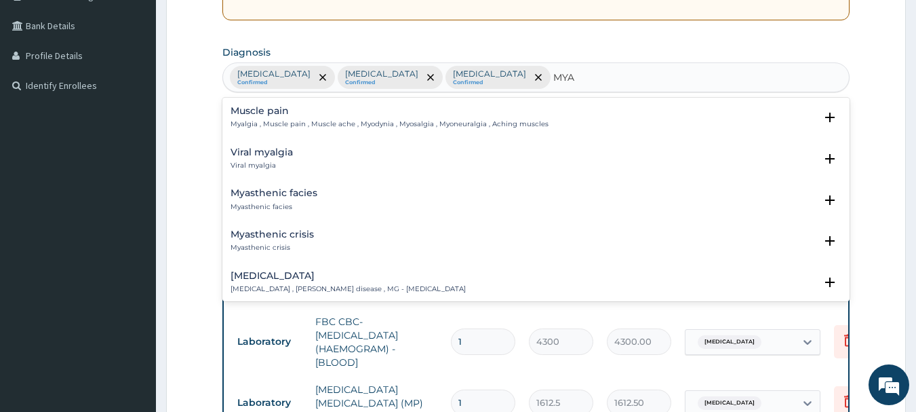
click at [263, 109] on h4 "Muscle pain" at bounding box center [390, 111] width 318 height 10
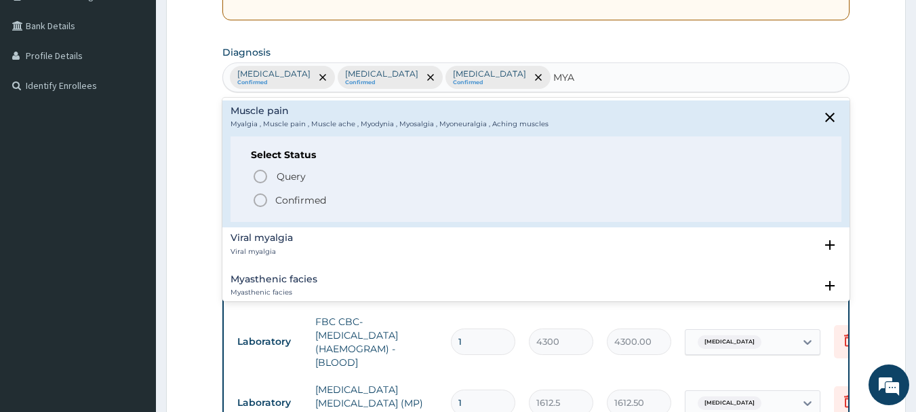
click at [259, 204] on icon "status option filled" at bounding box center [260, 200] width 16 height 16
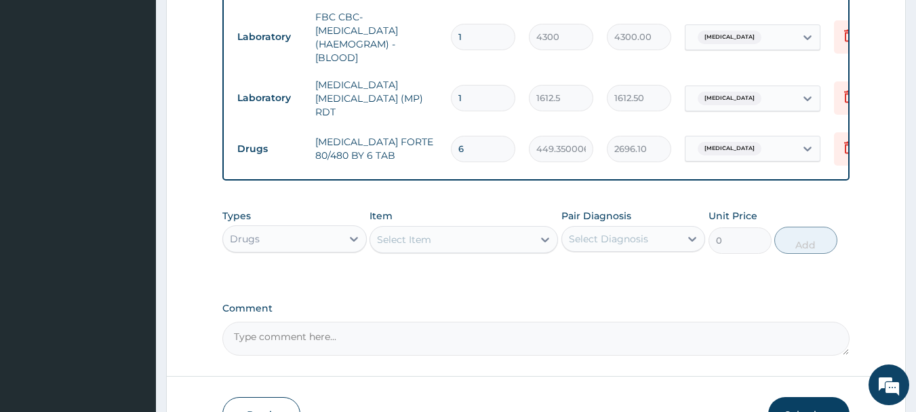
scroll to position [611, 0]
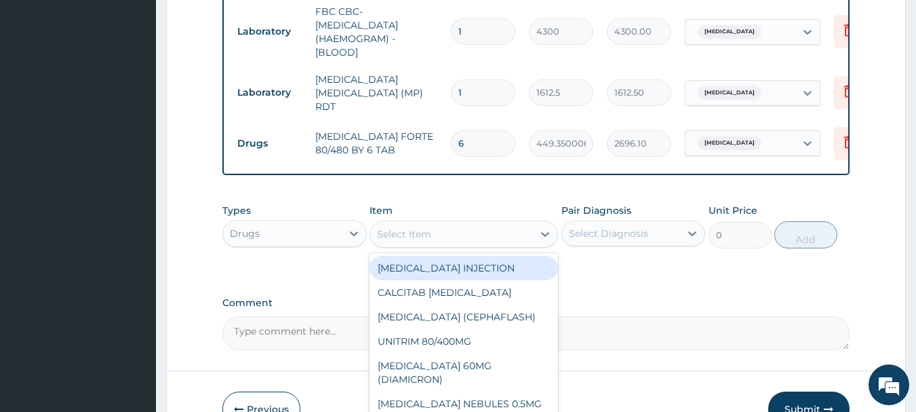
click at [469, 237] on div "Select Item" at bounding box center [451, 234] width 163 height 22
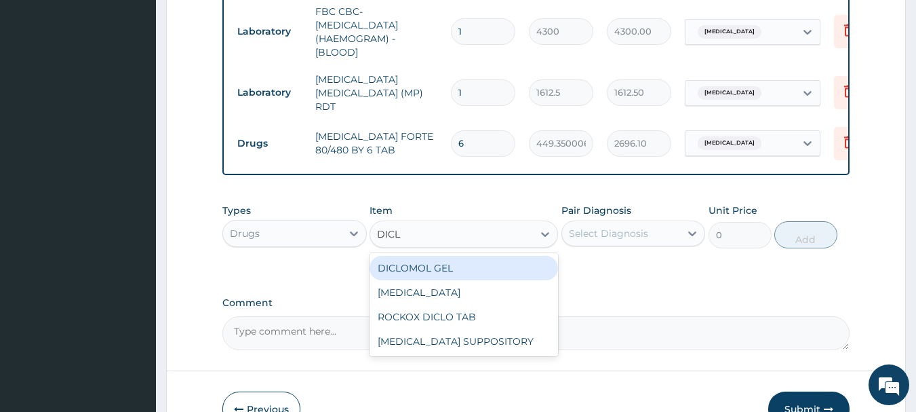
type input "DICLO"
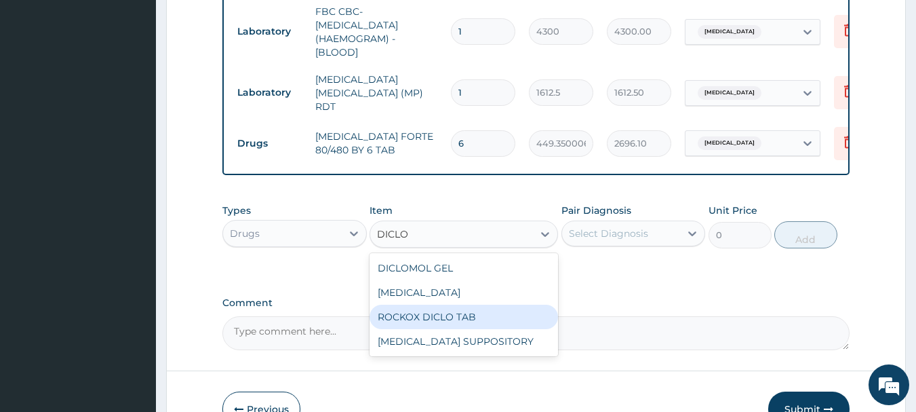
click at [453, 322] on div "ROCKOX DICLO TAB" at bounding box center [464, 317] width 189 height 24
type input "82.7750015258789"
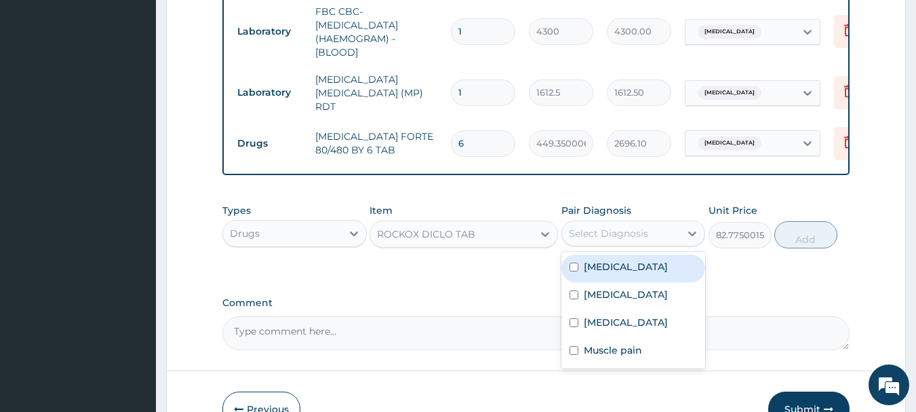
click at [618, 243] on div "Select Diagnosis" at bounding box center [621, 234] width 119 height 22
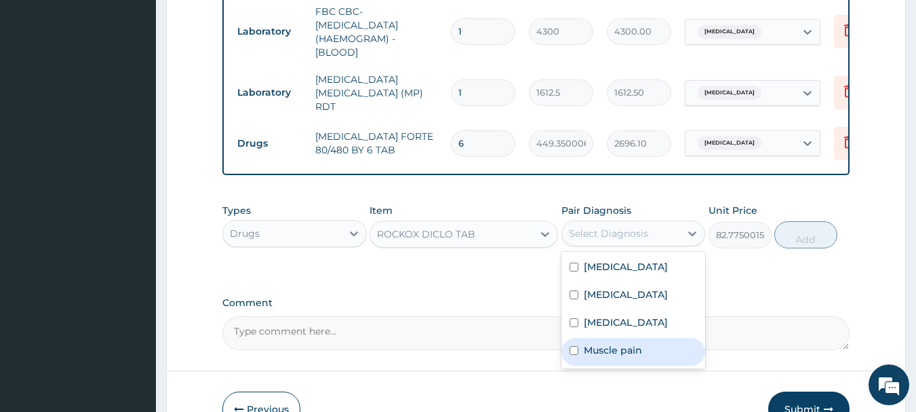
click at [595, 357] on label "Muscle pain" at bounding box center [613, 350] width 58 height 14
checkbox input "true"
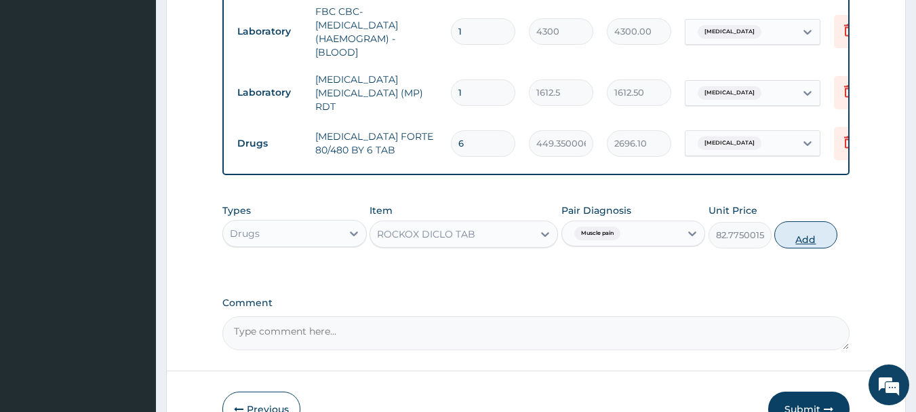
click at [808, 237] on button "Add" at bounding box center [806, 234] width 63 height 27
type input "0"
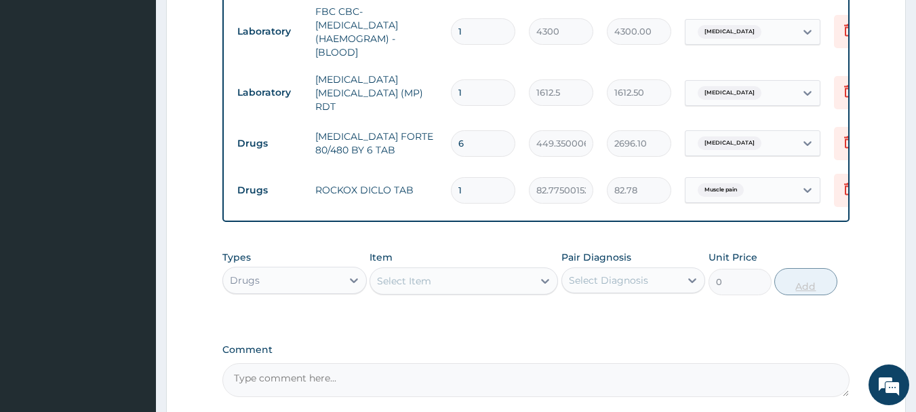
type input "10"
type input "827.75"
type input "10"
click at [507, 285] on div "Select Item" at bounding box center [451, 281] width 163 height 22
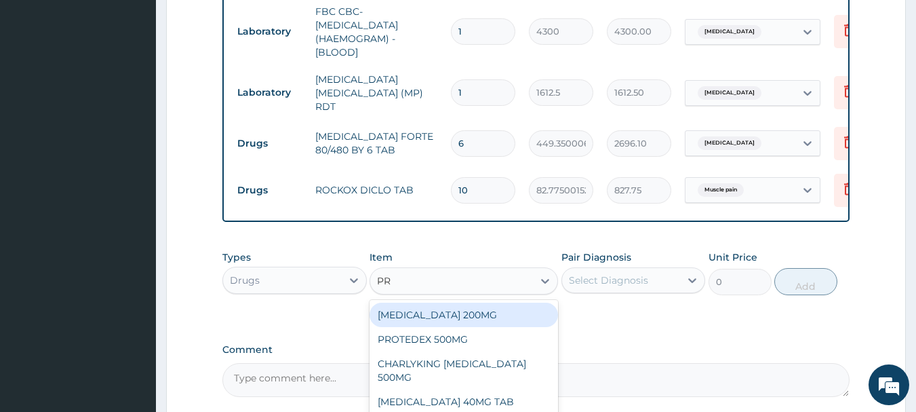
type input "PRE"
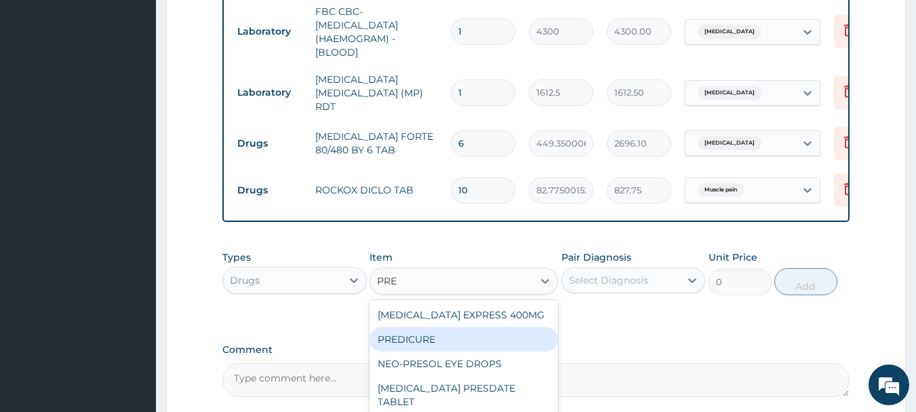
click at [450, 345] on div "PREDICURE" at bounding box center [464, 339] width 189 height 24
type input "53.21250152587891"
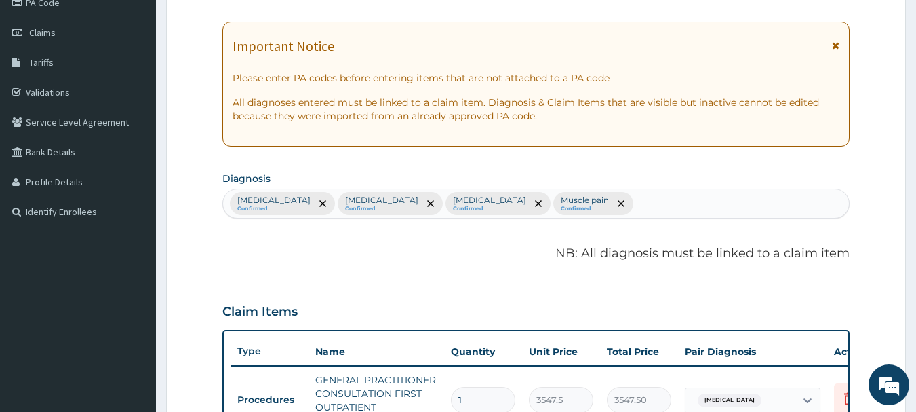
scroll to position [173, 0]
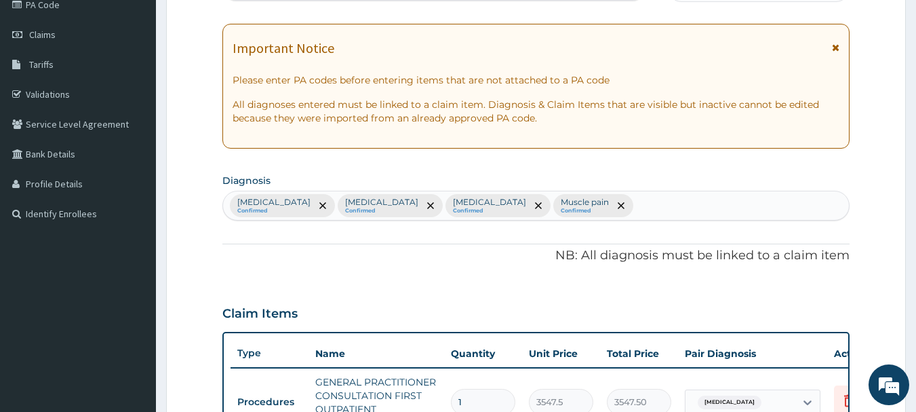
click at [602, 206] on div "Malaria Confirmed Sepsis Confirmed Upper respiratory infection Confirmed Muscle…" at bounding box center [536, 205] width 627 height 28
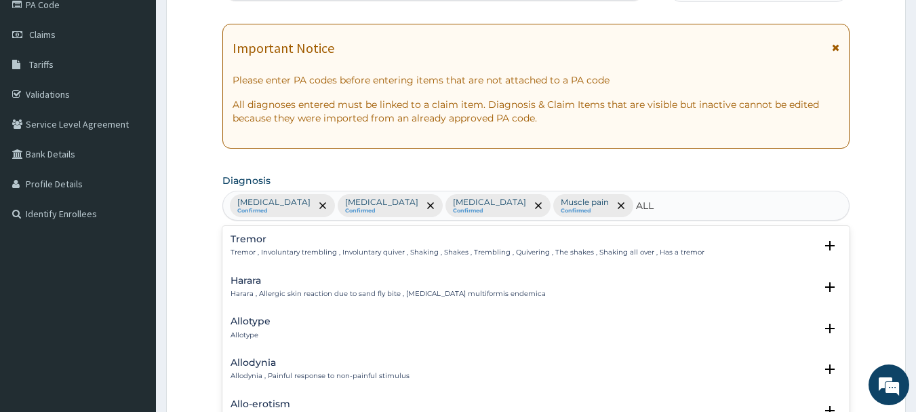
type input "ALLE"
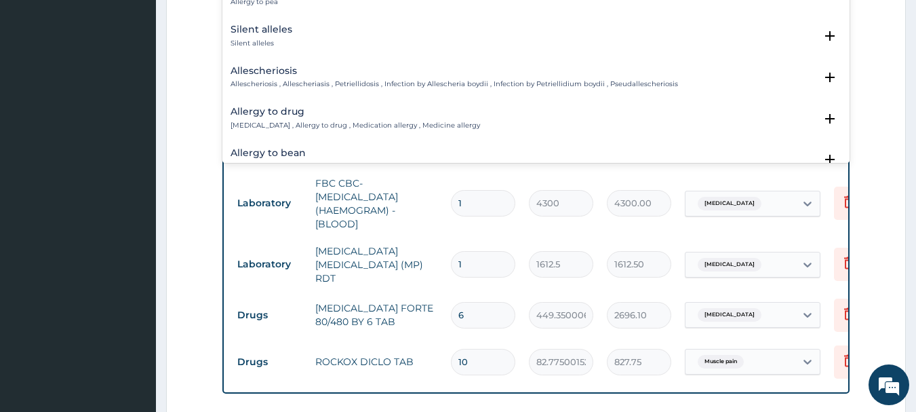
scroll to position [217, 0]
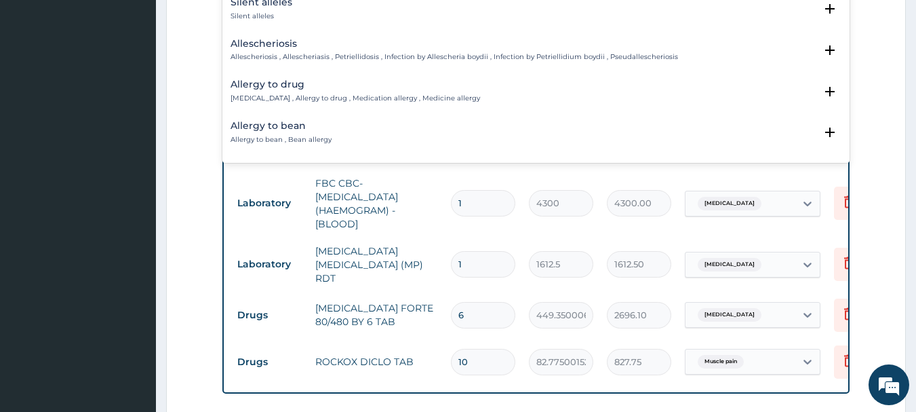
click at [273, 85] on h4 "Allergy to drug" at bounding box center [356, 84] width 250 height 10
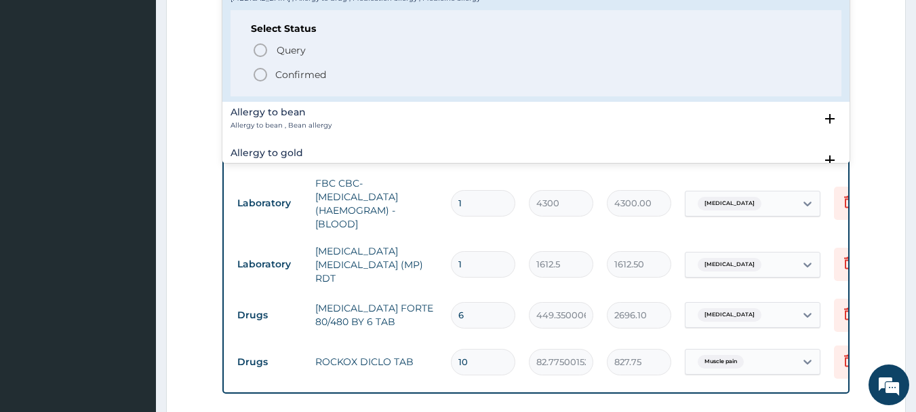
scroll to position [344, 0]
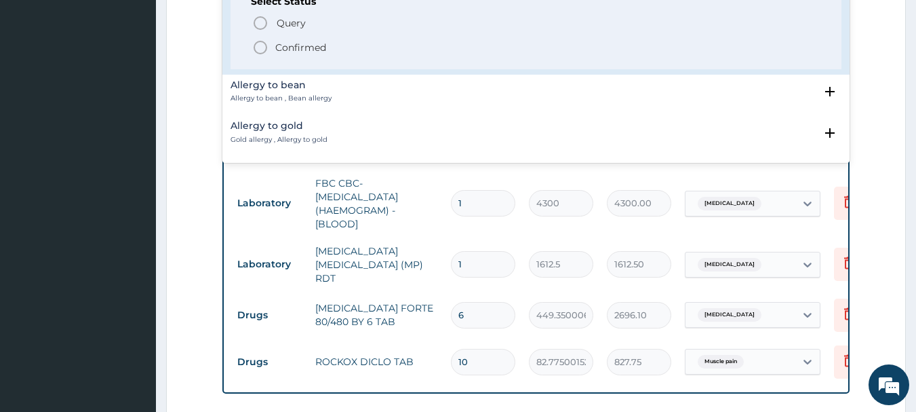
click at [260, 45] on icon "status option filled" at bounding box center [260, 47] width 16 height 16
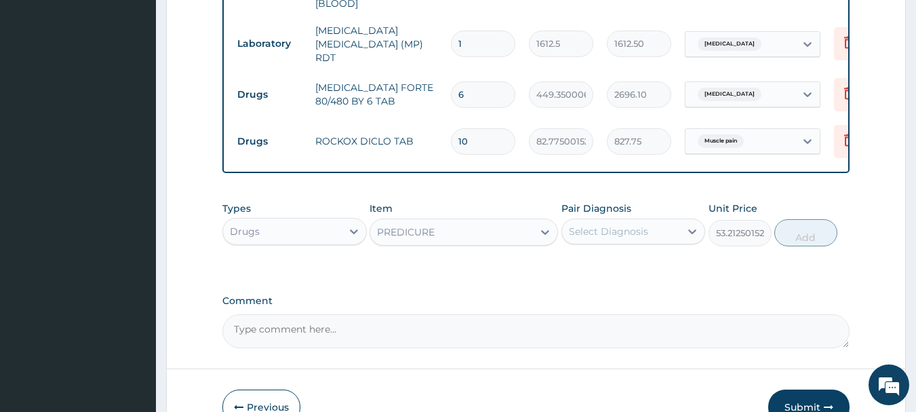
scroll to position [697, 0]
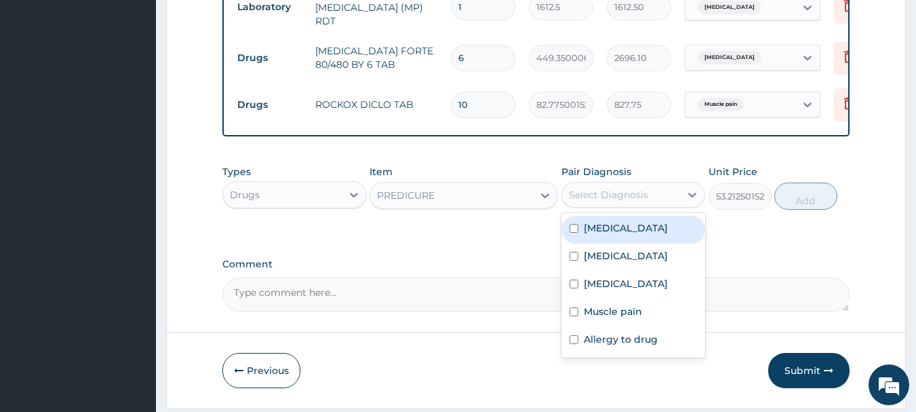
click at [657, 201] on div "Select Diagnosis" at bounding box center [621, 195] width 119 height 22
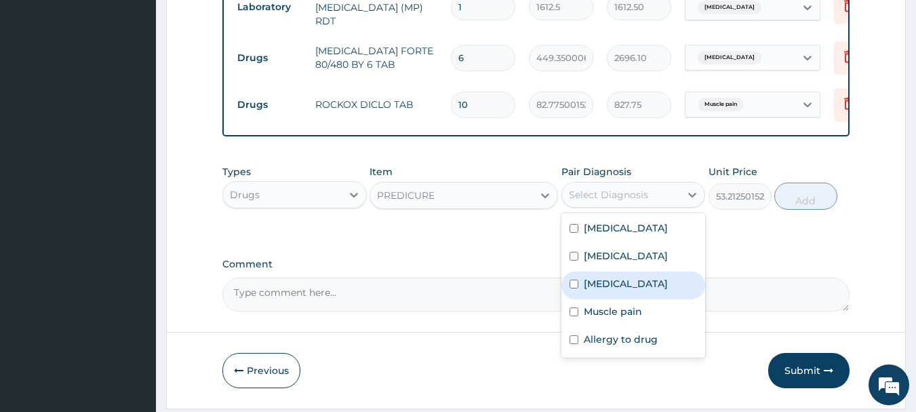
click at [651, 287] on label "Upper respiratory infection" at bounding box center [626, 284] width 84 height 14
checkbox input "true"
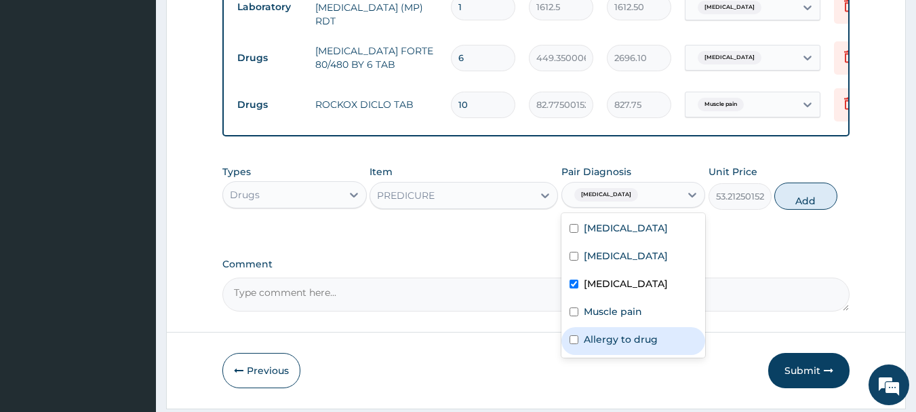
click at [626, 346] on label "Allergy to drug" at bounding box center [621, 339] width 74 height 14
checkbox input "true"
click at [587, 290] on label "Upper respiratory infection" at bounding box center [626, 284] width 84 height 14
checkbox input "false"
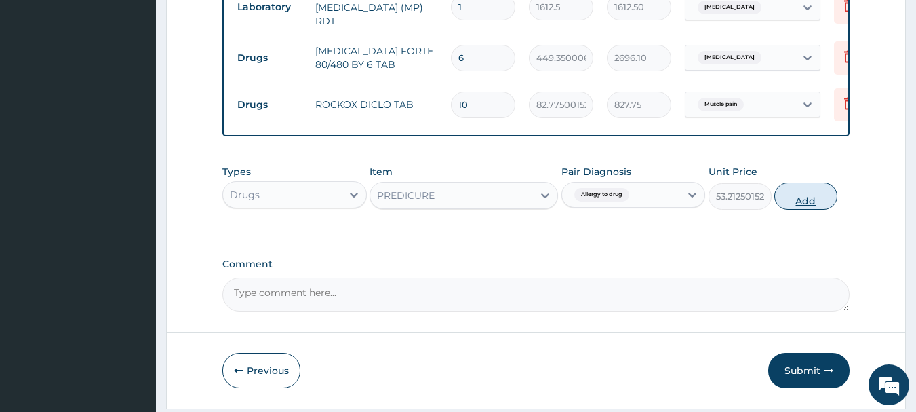
click at [809, 205] on button "Add" at bounding box center [806, 195] width 63 height 27
type input "0"
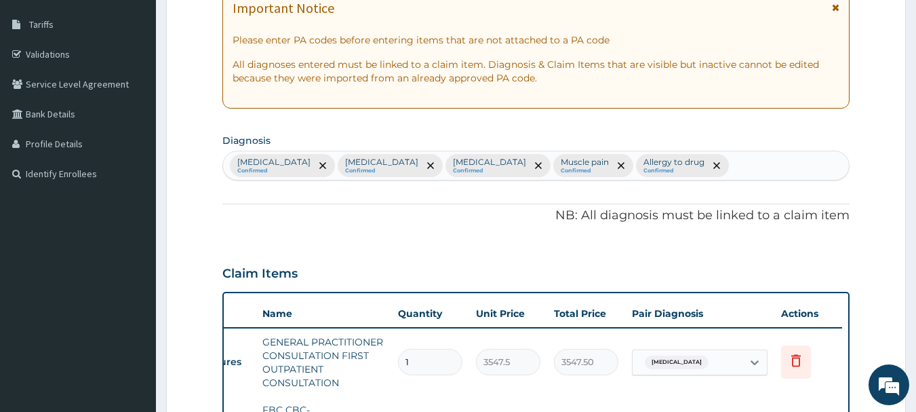
scroll to position [200, 0]
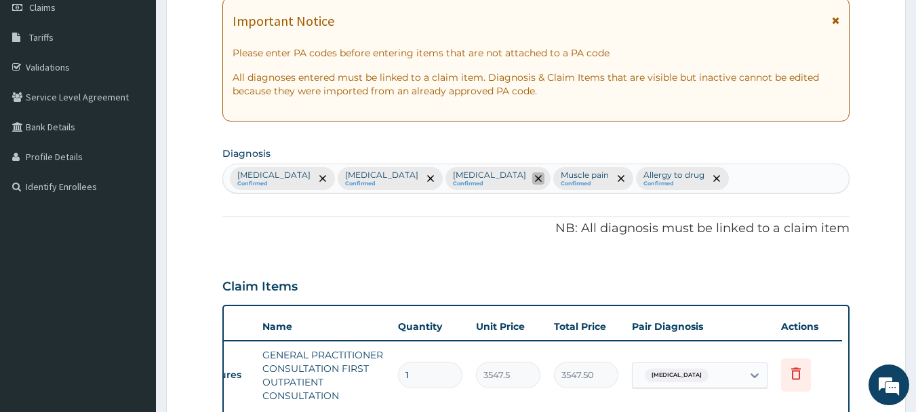
click at [535, 177] on icon "remove selection option" at bounding box center [538, 178] width 7 height 7
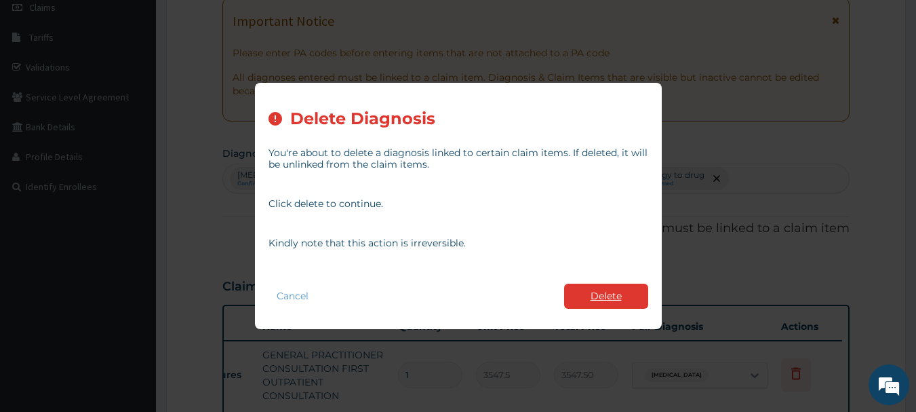
click at [602, 300] on button "Delete" at bounding box center [606, 296] width 84 height 25
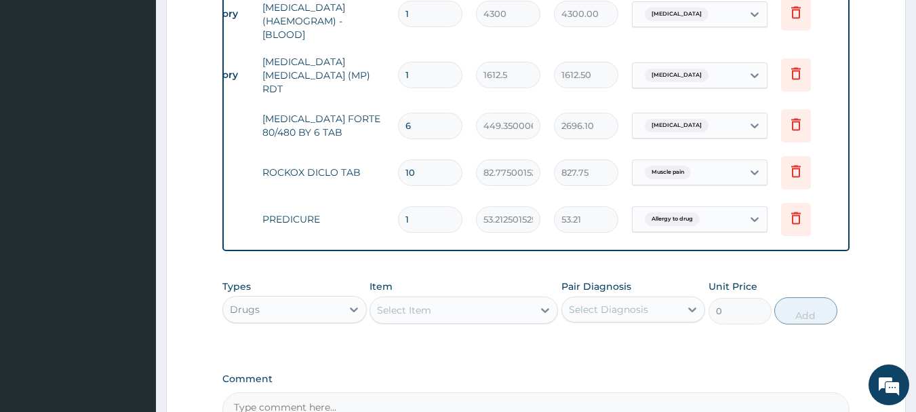
scroll to position [788, 0]
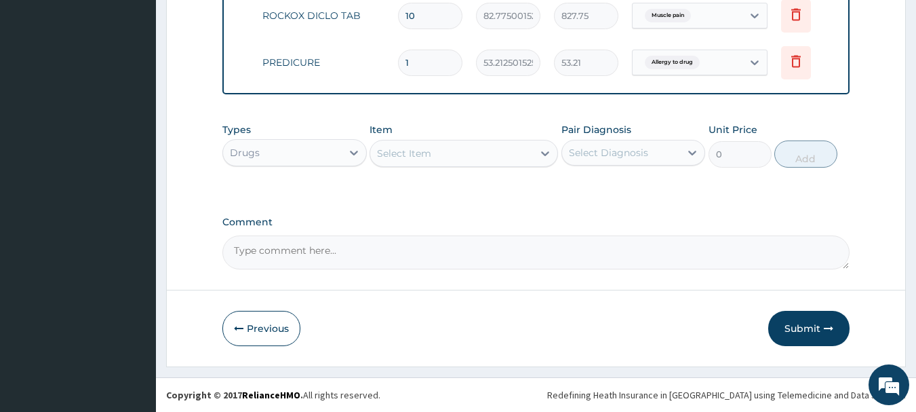
click at [543, 250] on textarea "Comment" at bounding box center [537, 252] width 628 height 34
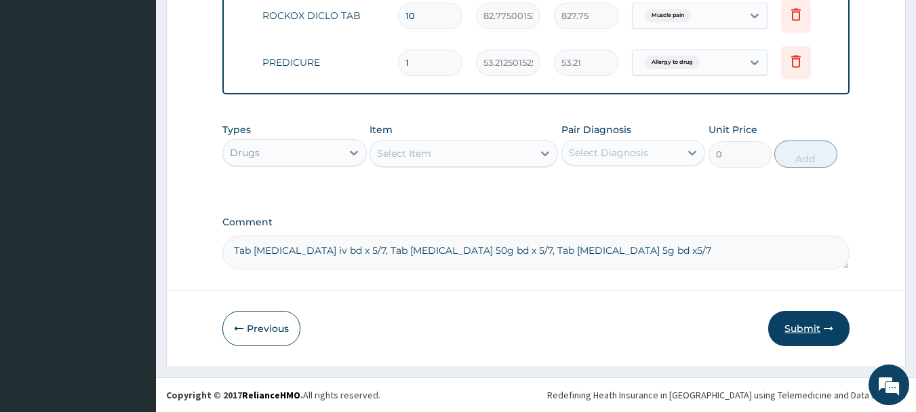
type textarea "Tab coartem iv bd x 5/7, Tab Diclofenac 50g bd x 5/7, Tab prednisolone 5g bd x5…"
click at [797, 330] on button "Submit" at bounding box center [809, 328] width 81 height 35
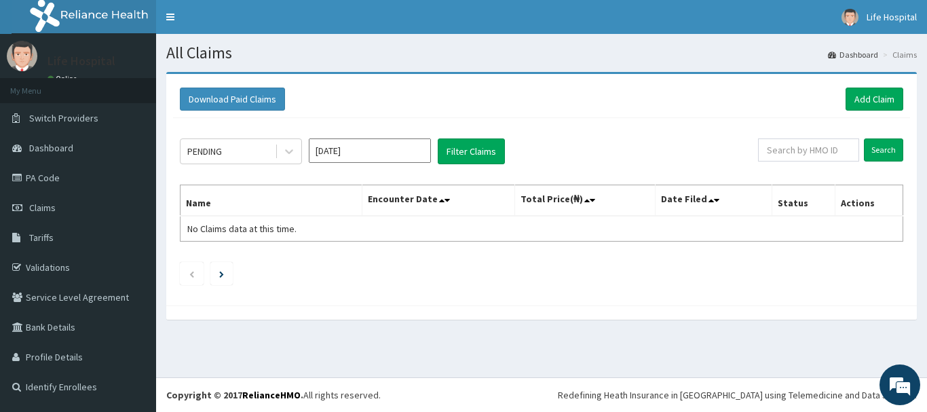
click at [797, 330] on div "Download Paid Claims Add Claim × Note you can only download claims within a max…" at bounding box center [541, 202] width 771 height 261
click at [290, 150] on icon at bounding box center [289, 151] width 14 height 14
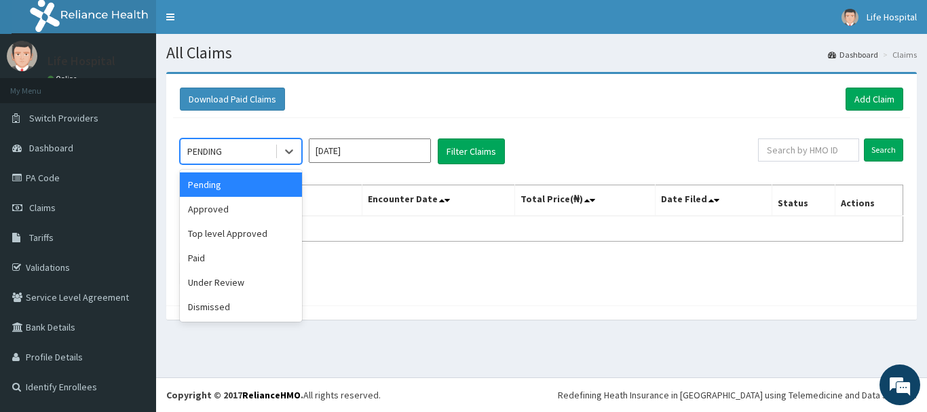
click at [259, 183] on div "Pending" at bounding box center [241, 184] width 122 height 24
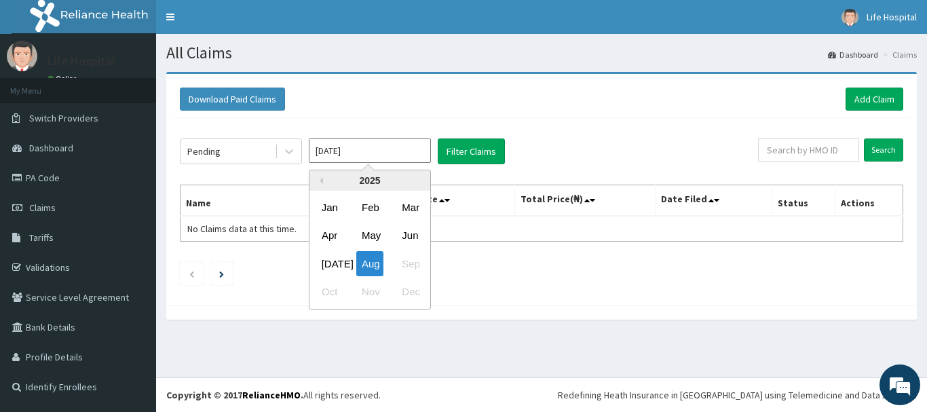
click at [402, 149] on input "[DATE]" at bounding box center [370, 150] width 122 height 24
click at [326, 263] on div "[DATE]" at bounding box center [329, 263] width 27 height 25
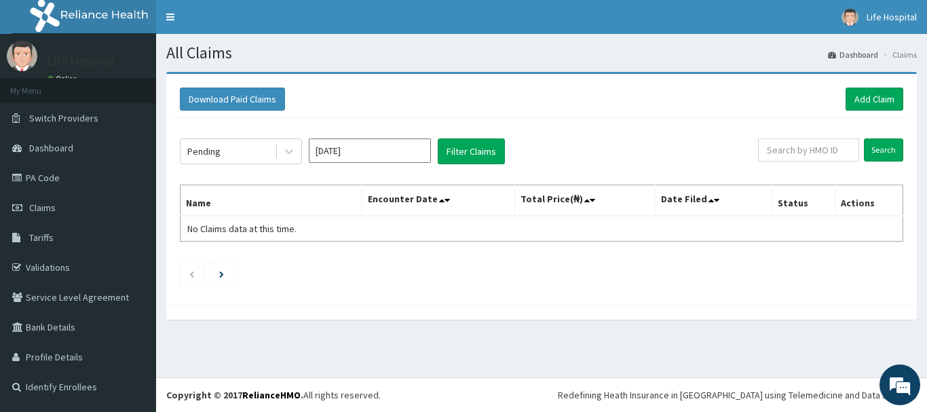
type input "[DATE]"
click at [467, 152] on button "Filter Claims" at bounding box center [471, 151] width 67 height 26
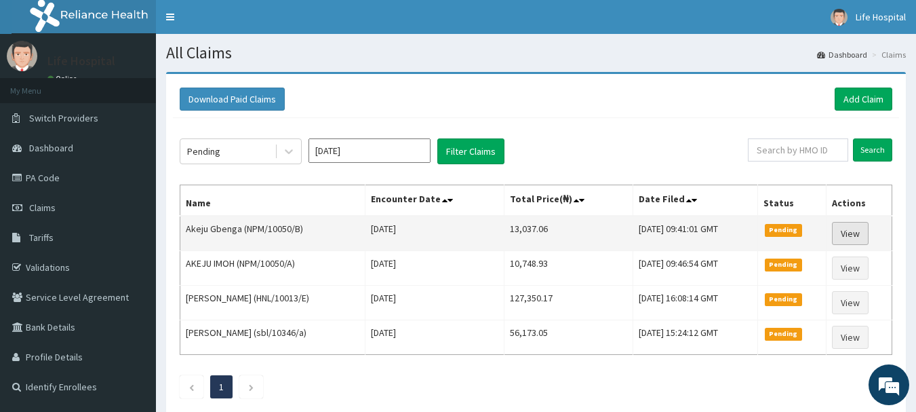
click at [852, 233] on link "View" at bounding box center [850, 233] width 37 height 23
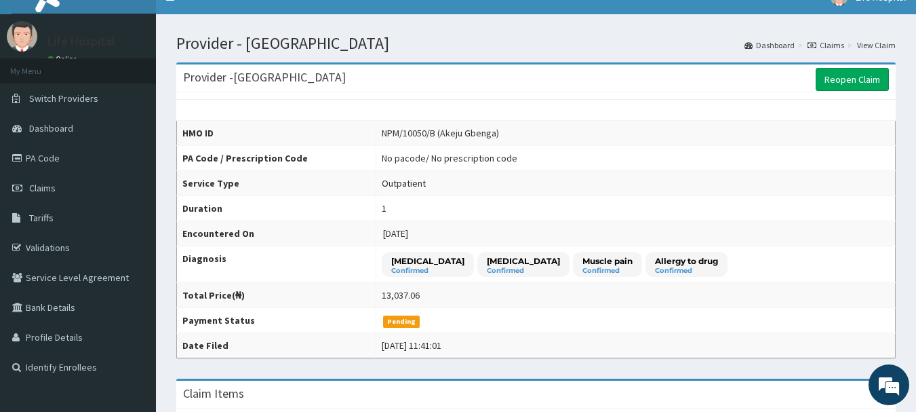
scroll to position [16, 0]
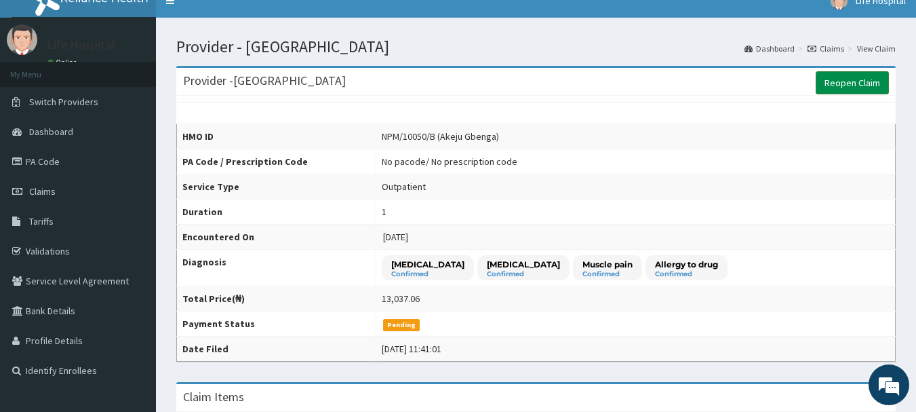
click at [861, 83] on link "Reopen Claim" at bounding box center [852, 82] width 73 height 23
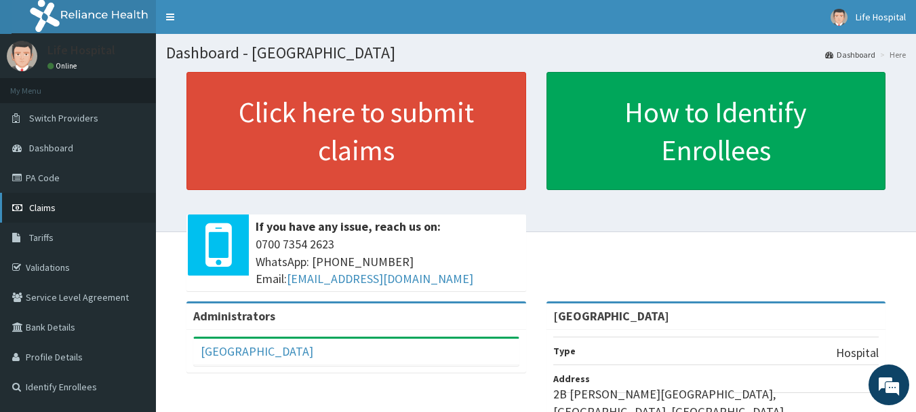
click at [70, 210] on link "Claims" at bounding box center [78, 208] width 156 height 30
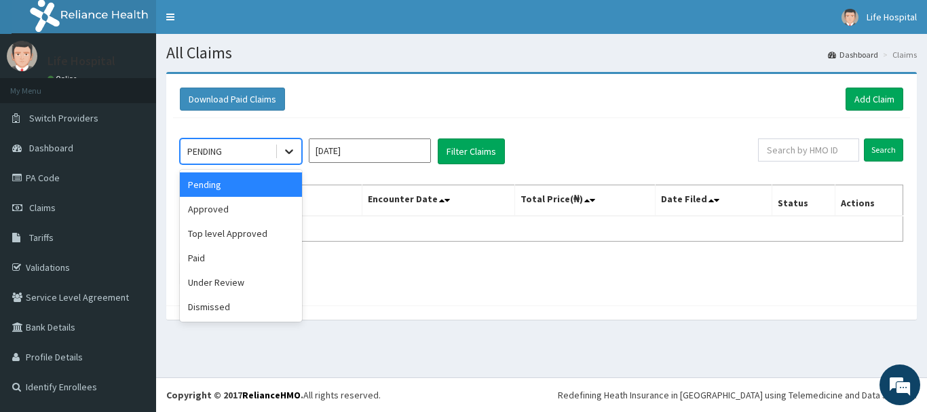
click at [286, 153] on icon at bounding box center [289, 151] width 14 height 14
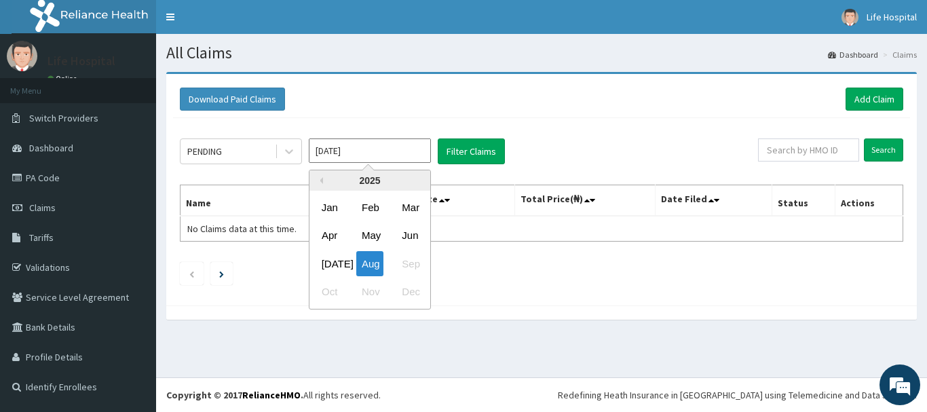
click at [383, 149] on input "Aug 2025" at bounding box center [370, 150] width 122 height 24
click at [328, 265] on div "[DATE]" at bounding box center [329, 263] width 27 height 25
type input "[DATE]"
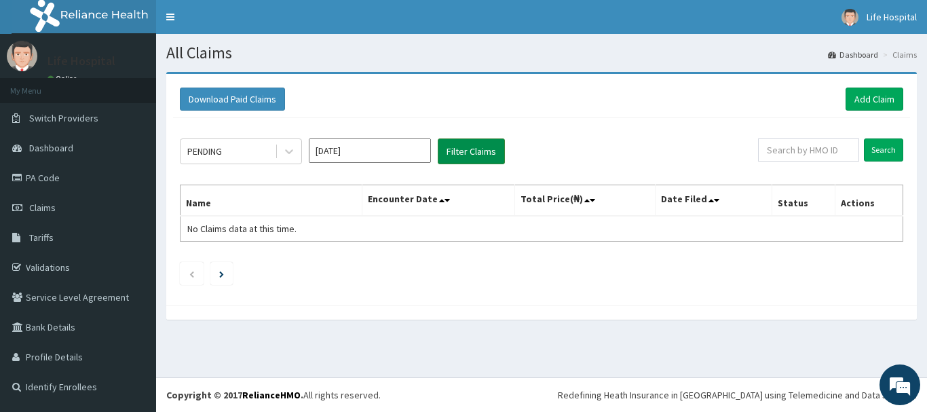
click at [474, 151] on button "Filter Claims" at bounding box center [471, 151] width 67 height 26
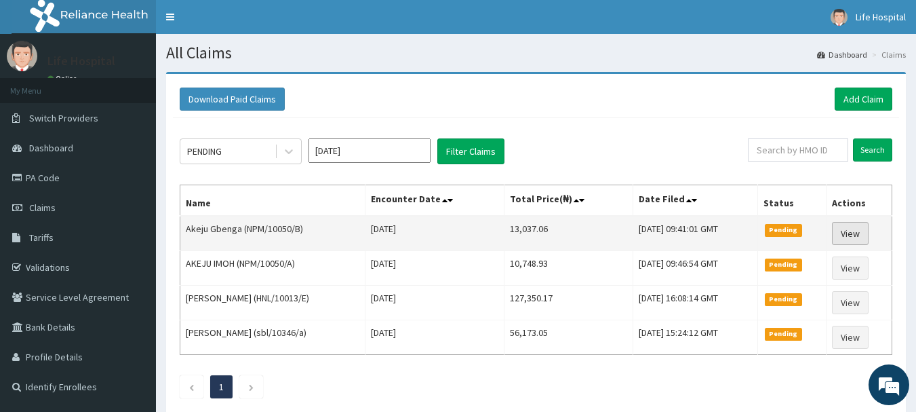
click at [851, 236] on link "View" at bounding box center [850, 233] width 37 height 23
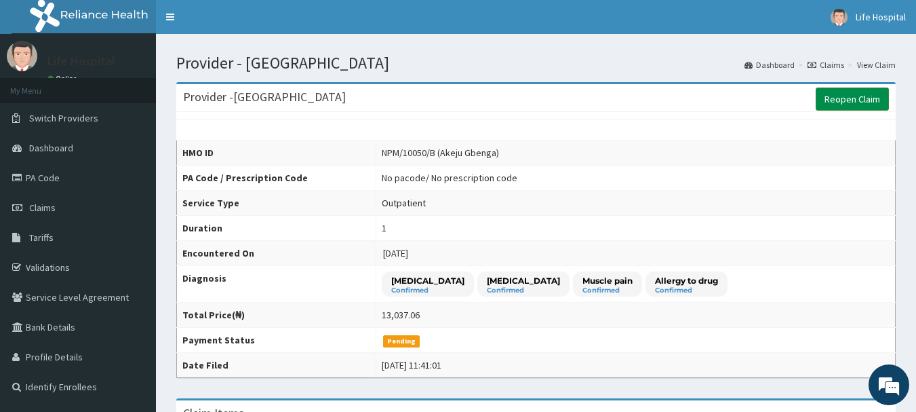
click at [859, 102] on link "Reopen Claim" at bounding box center [852, 99] width 73 height 23
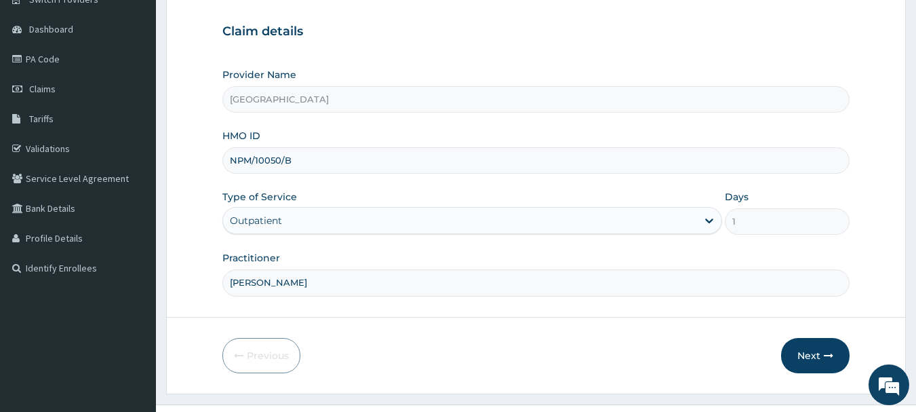
scroll to position [124, 0]
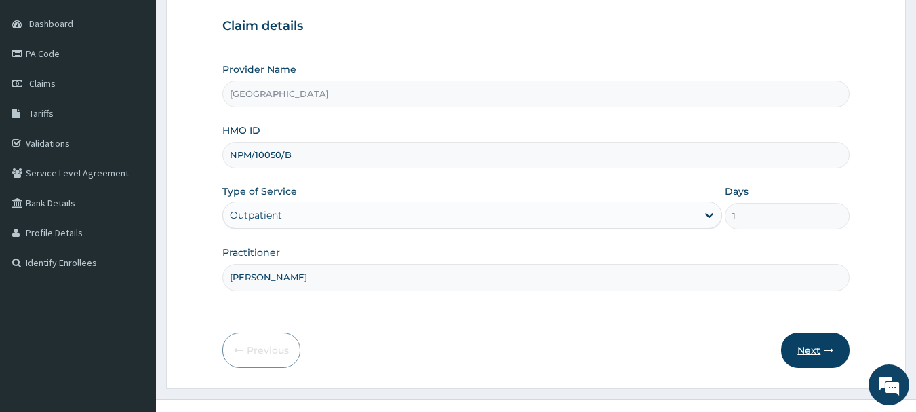
click at [809, 350] on button "Next" at bounding box center [815, 349] width 69 height 35
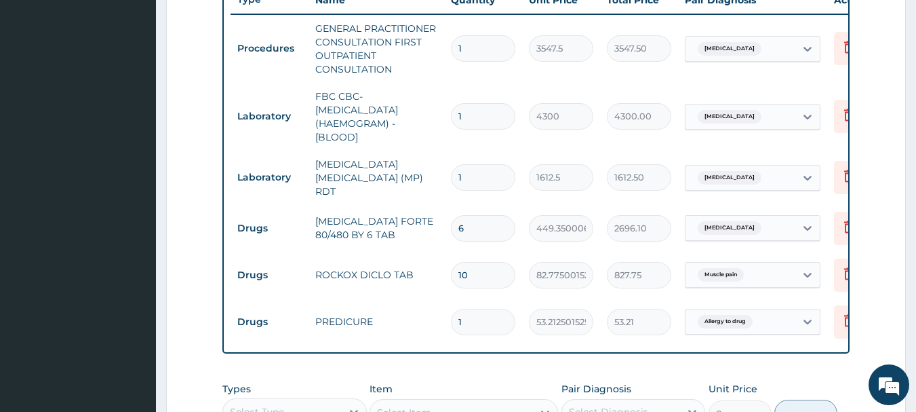
scroll to position [0, 27]
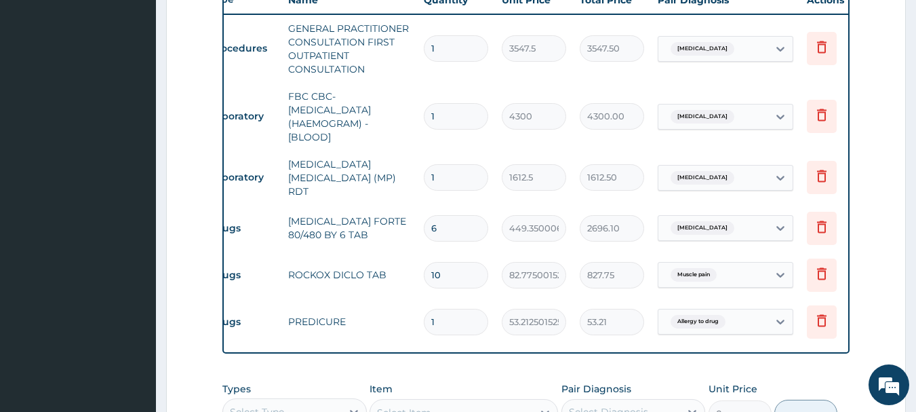
click at [466, 309] on input "1" at bounding box center [456, 322] width 64 height 26
type input "10"
type input "532.13"
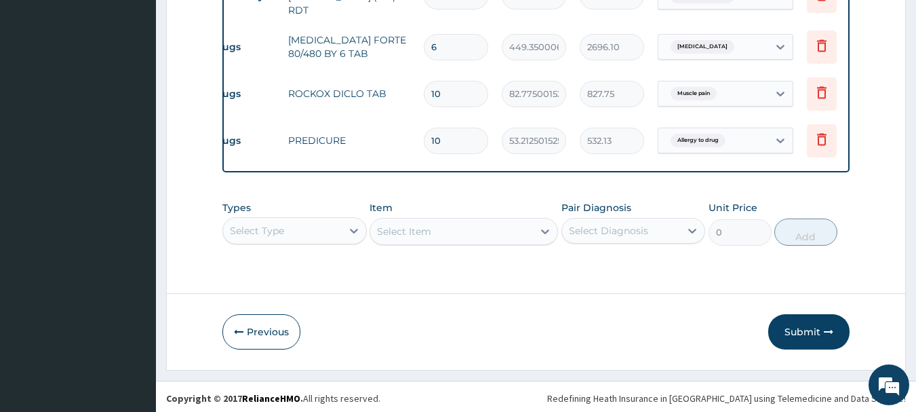
scroll to position [710, 0]
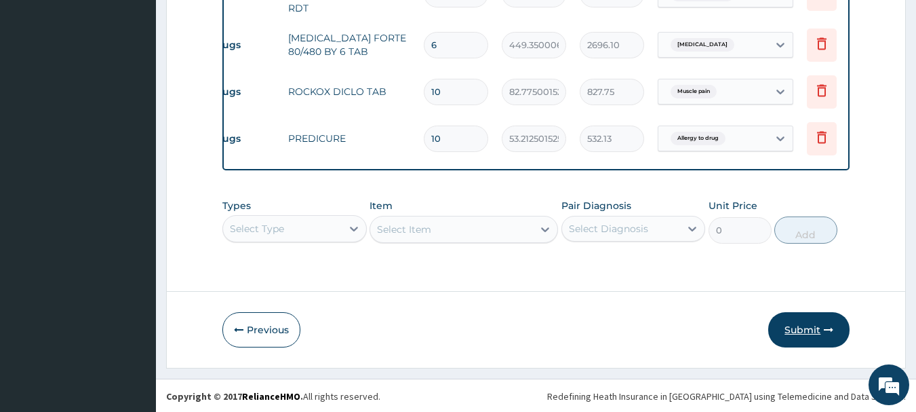
type input "10"
click at [803, 335] on button "Submit" at bounding box center [809, 329] width 81 height 35
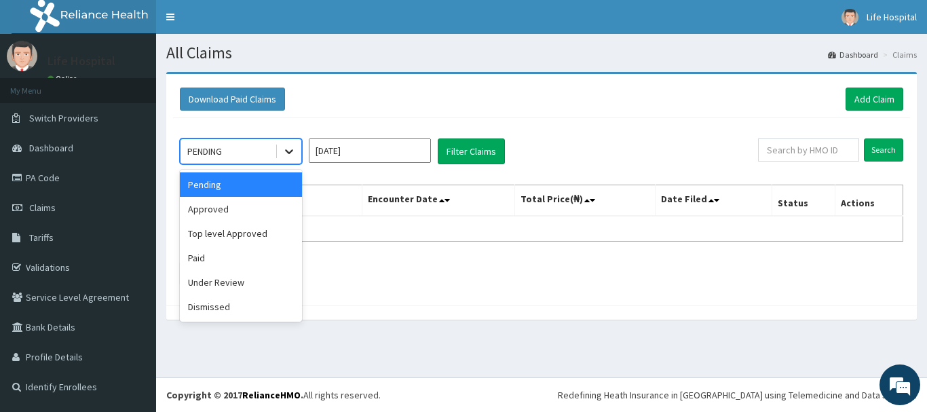
click at [290, 151] on icon at bounding box center [289, 151] width 14 height 14
click at [265, 187] on div "Pending" at bounding box center [241, 184] width 122 height 24
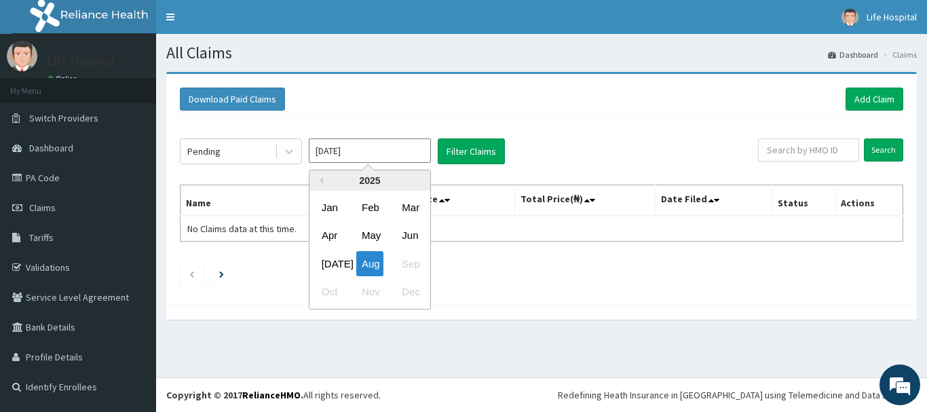
click at [332, 156] on input "[DATE]" at bounding box center [370, 150] width 122 height 24
click at [328, 265] on div "[DATE]" at bounding box center [329, 263] width 27 height 25
type input "[DATE]"
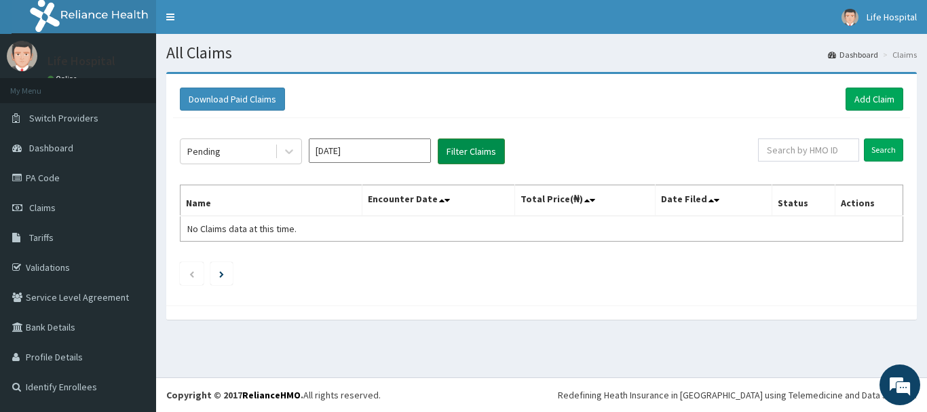
click at [465, 146] on button "Filter Claims" at bounding box center [471, 151] width 67 height 26
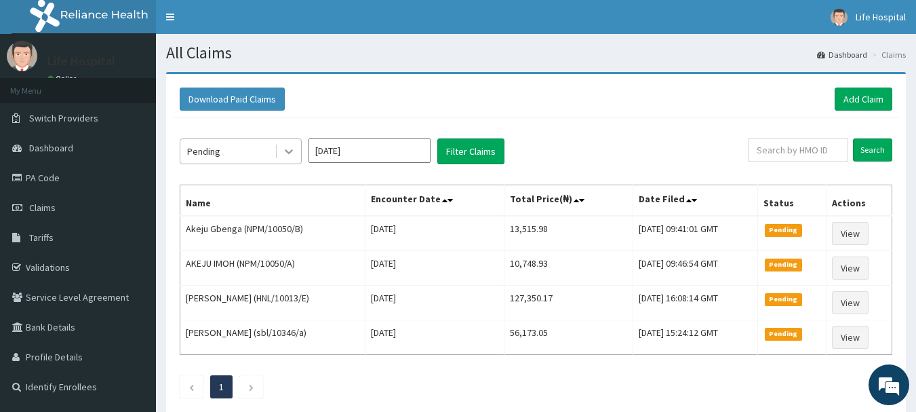
click at [287, 151] on icon at bounding box center [289, 152] width 8 height 5
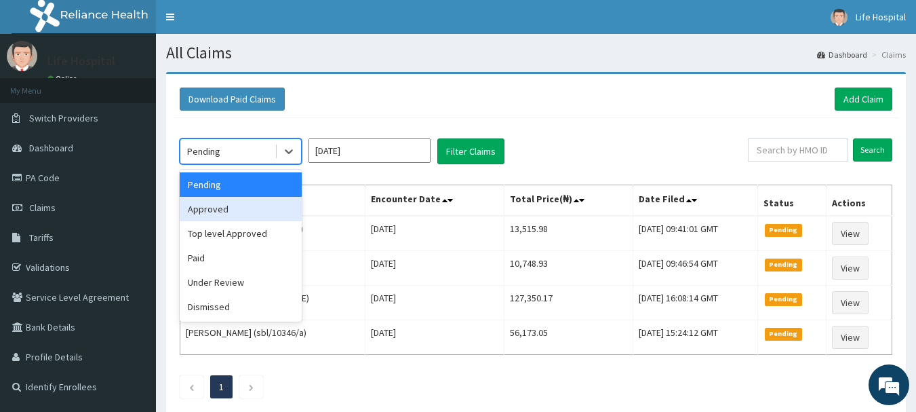
click at [261, 207] on div "Approved" at bounding box center [241, 209] width 122 height 24
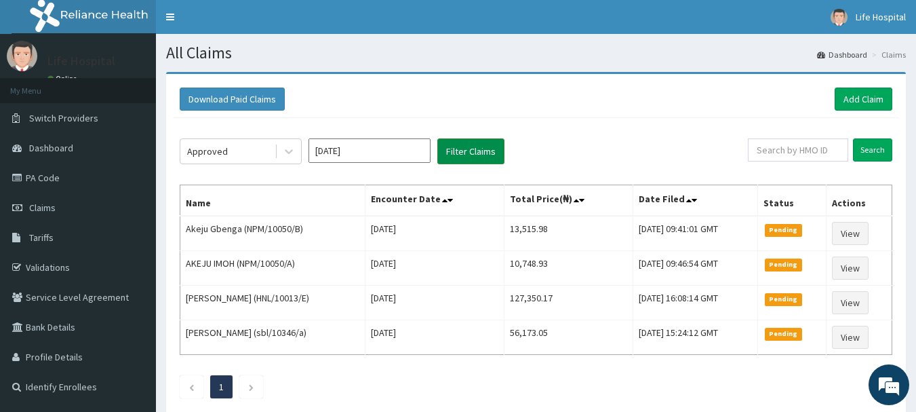
click at [465, 154] on button "Filter Claims" at bounding box center [471, 151] width 67 height 26
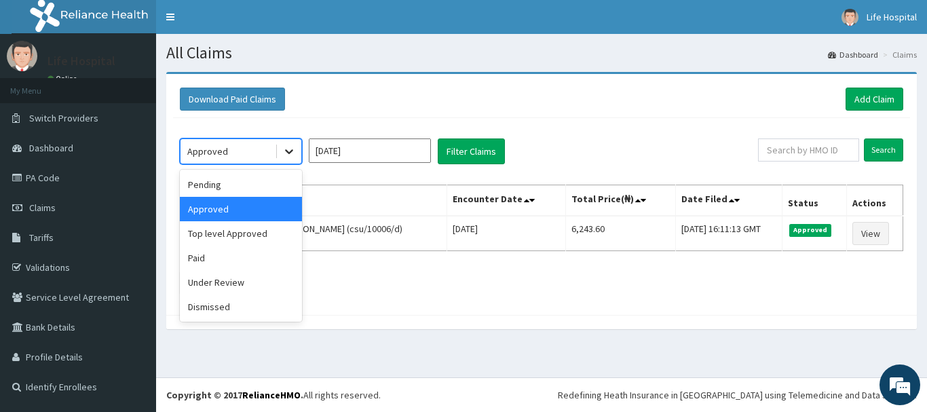
click at [289, 154] on icon at bounding box center [289, 152] width 8 height 5
click at [259, 231] on div "Top level Approved" at bounding box center [241, 233] width 122 height 24
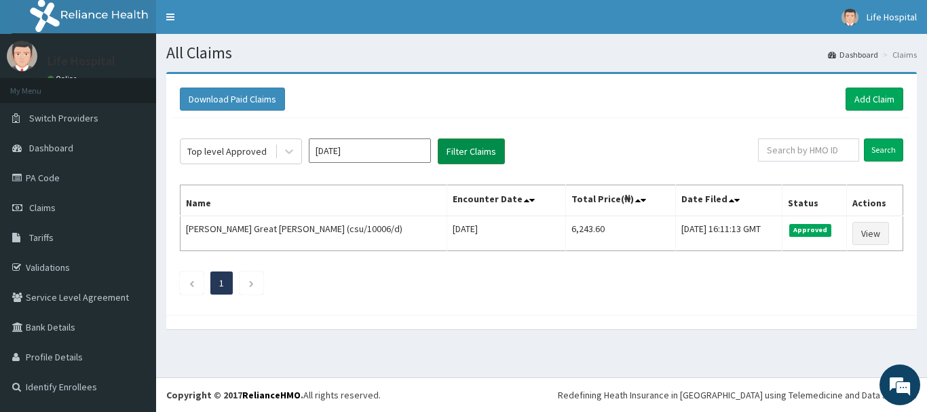
click at [466, 155] on button "Filter Claims" at bounding box center [471, 151] width 67 height 26
